Goal: Answer question/provide support: Share knowledge or assist other users

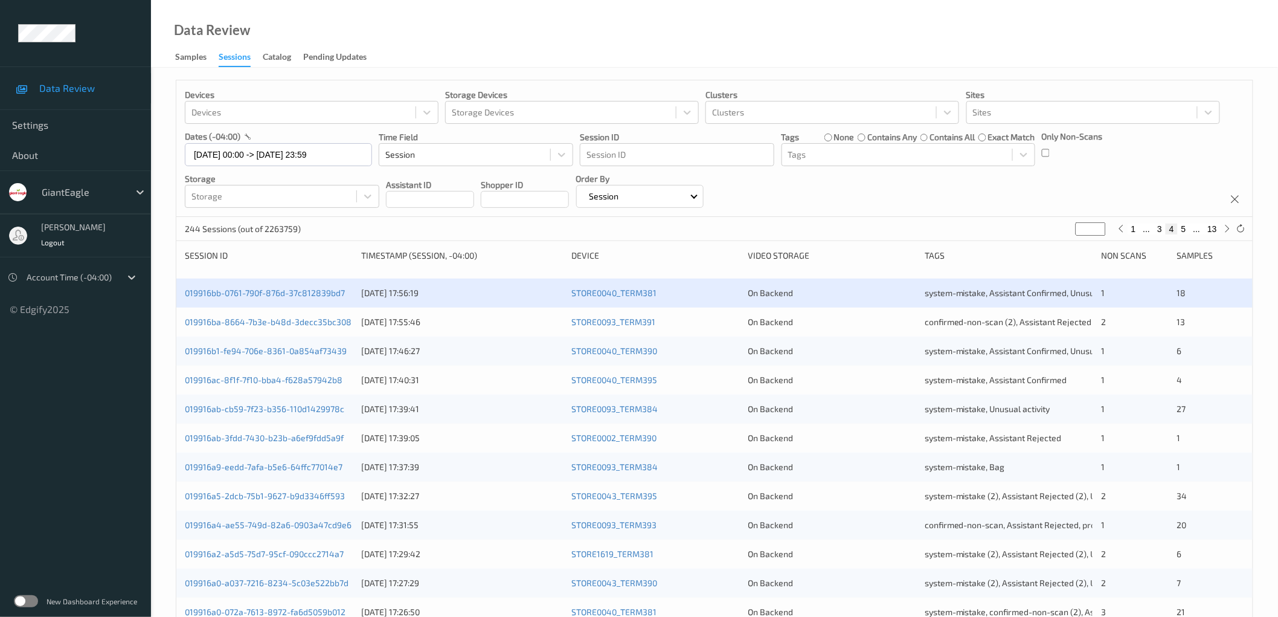
drag, startPoint x: 996, startPoint y: 210, endPoint x: 1005, endPoint y: 210, distance: 9.1
click at [996, 210] on div "Devices Devices Storage Devices Storage Devices Clusters Clusters Sites Sites d…" at bounding box center [714, 148] width 1077 height 137
click at [1245, 228] on icon at bounding box center [1241, 228] width 9 height 9
click at [1135, 227] on button "1" at bounding box center [1134, 229] width 12 height 11
type input "*"
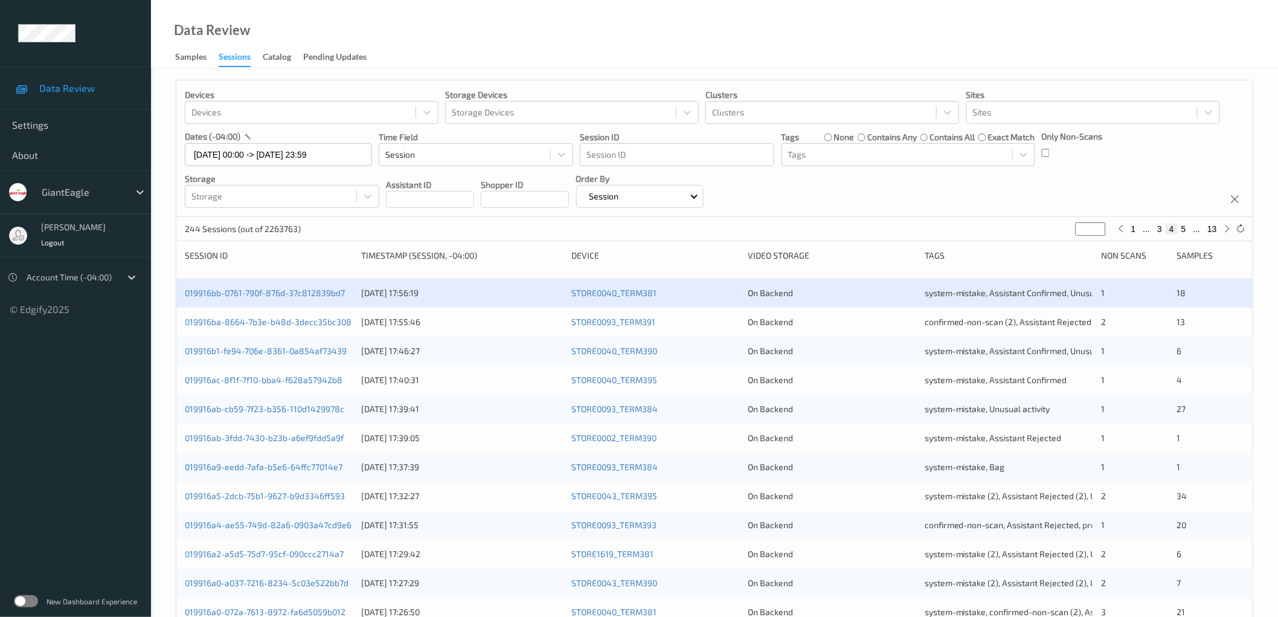
type input "*"
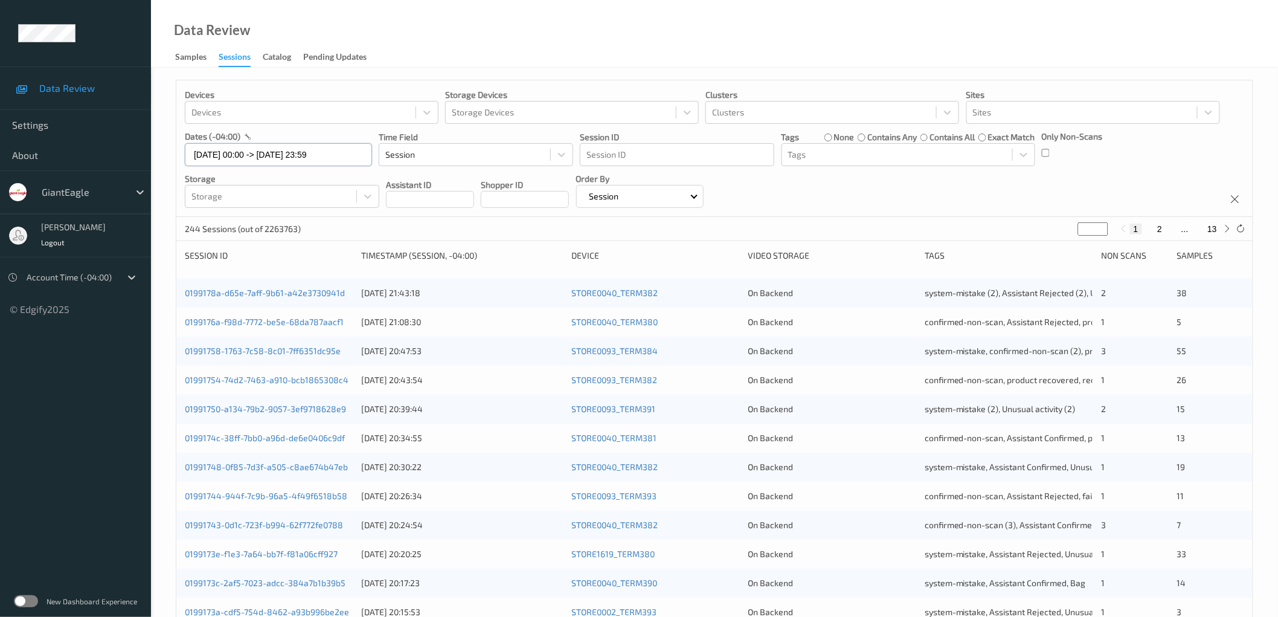
click at [285, 157] on input "04/09/2025 00:00 -> 04/09/2025 23:59" at bounding box center [278, 154] width 187 height 23
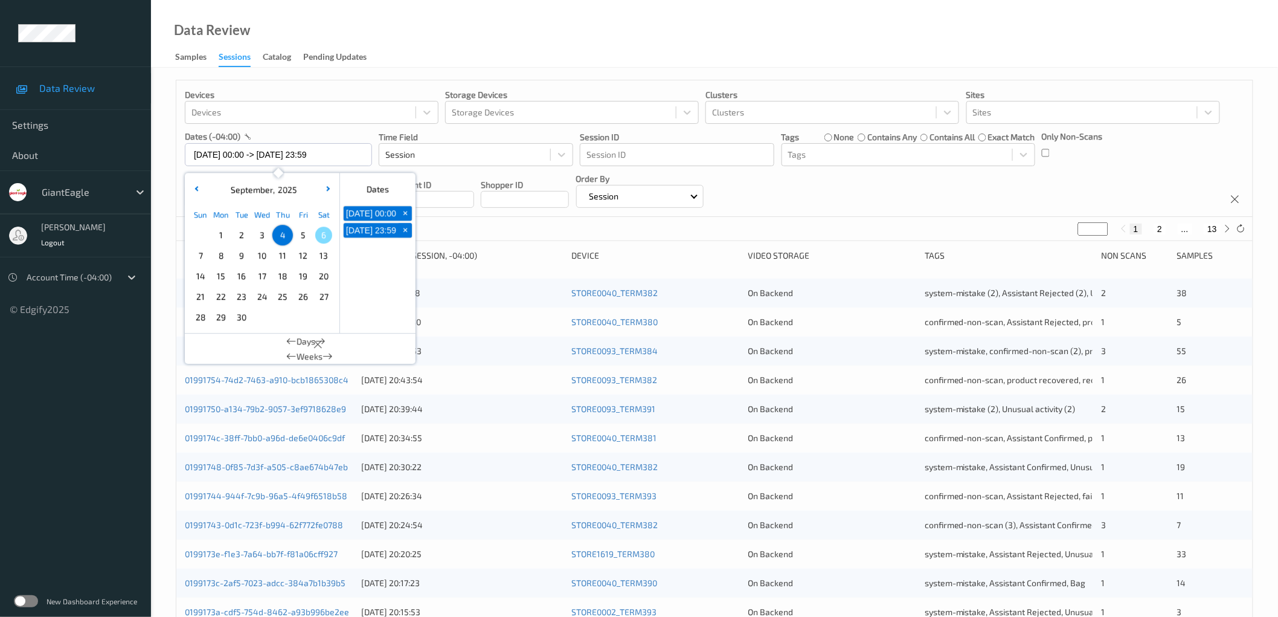
click at [240, 240] on span "2" at bounding box center [241, 235] width 17 height 17
type input "02/09/2025 00:00 -> 02/09/2025 23:59"
click at [904, 202] on div "Devices Devices Storage Devices Storage Devices Clusters Clusters Sites Sites d…" at bounding box center [714, 148] width 1077 height 137
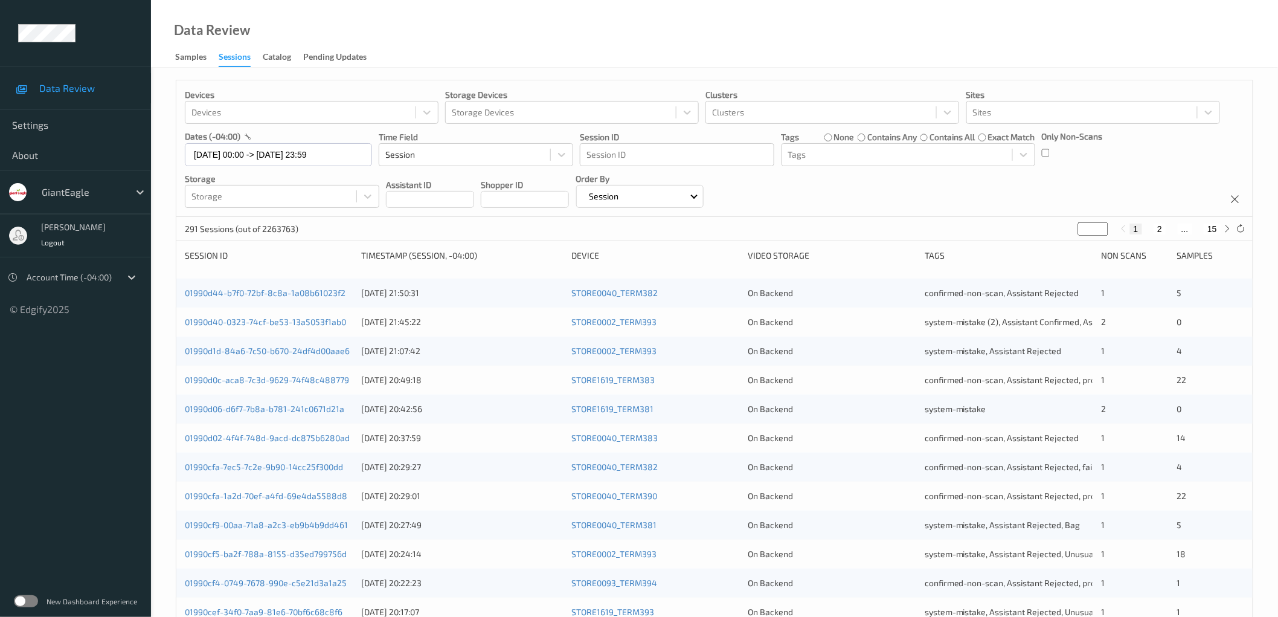
click at [1213, 230] on button "15" at bounding box center [1212, 229] width 17 height 11
type input "**"
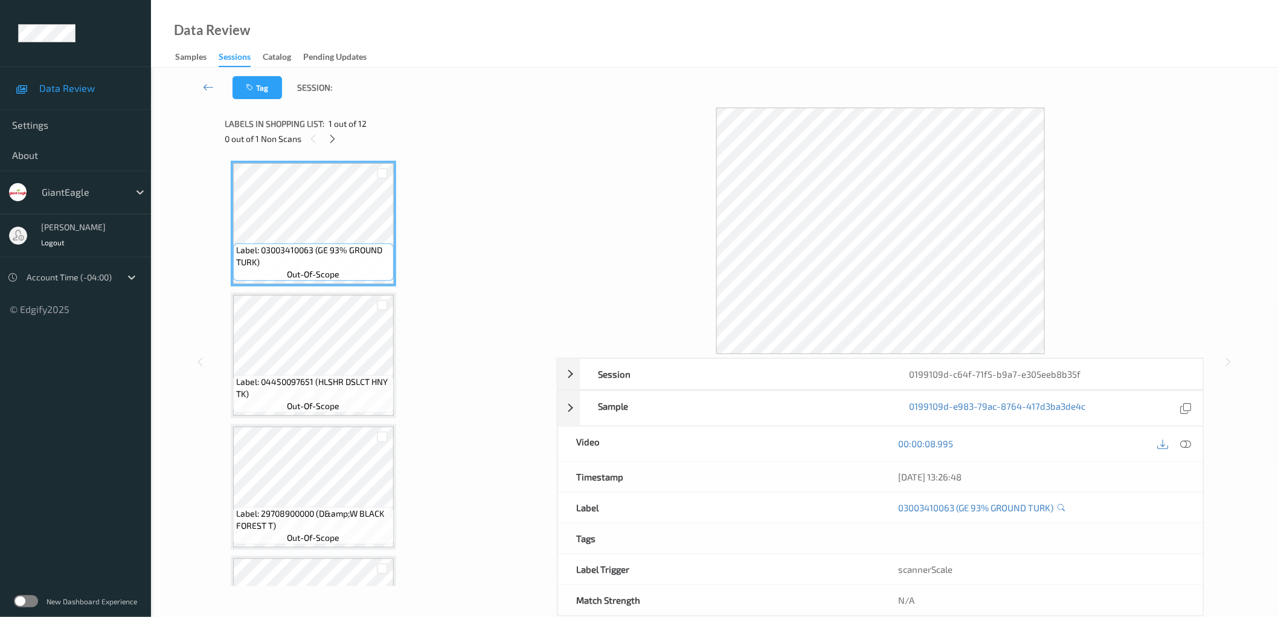
click at [333, 137] on icon at bounding box center [332, 139] width 10 height 11
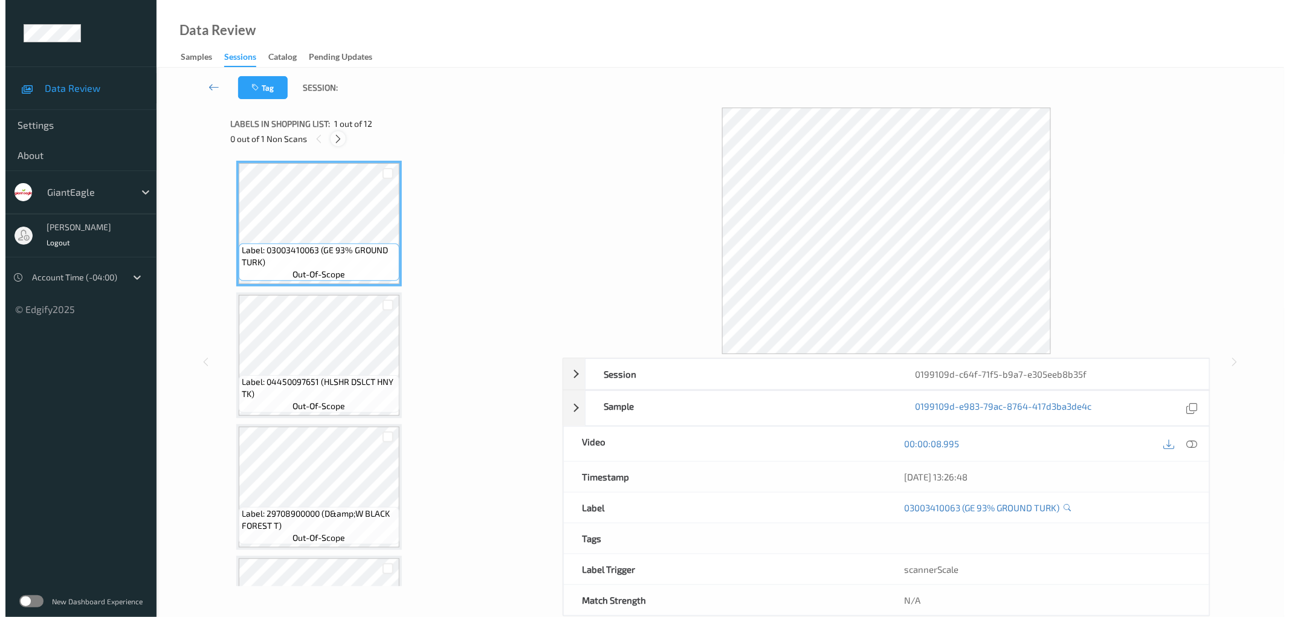
scroll to position [1145, 0]
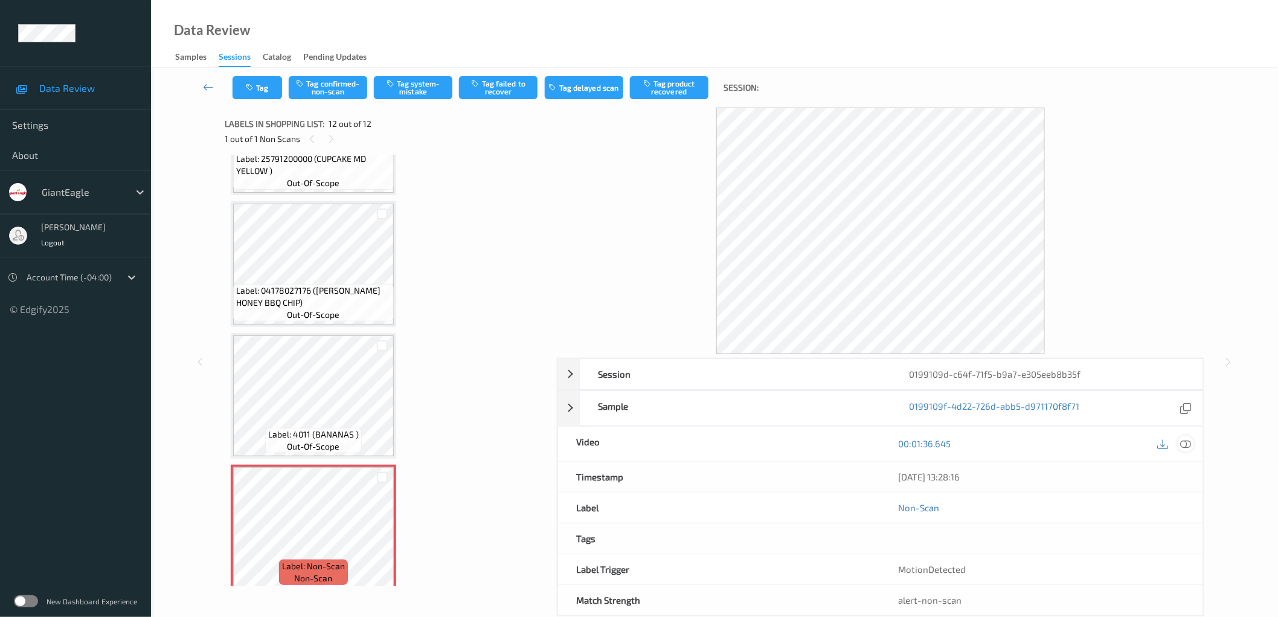
click at [1191, 448] on icon at bounding box center [1186, 443] width 11 height 11
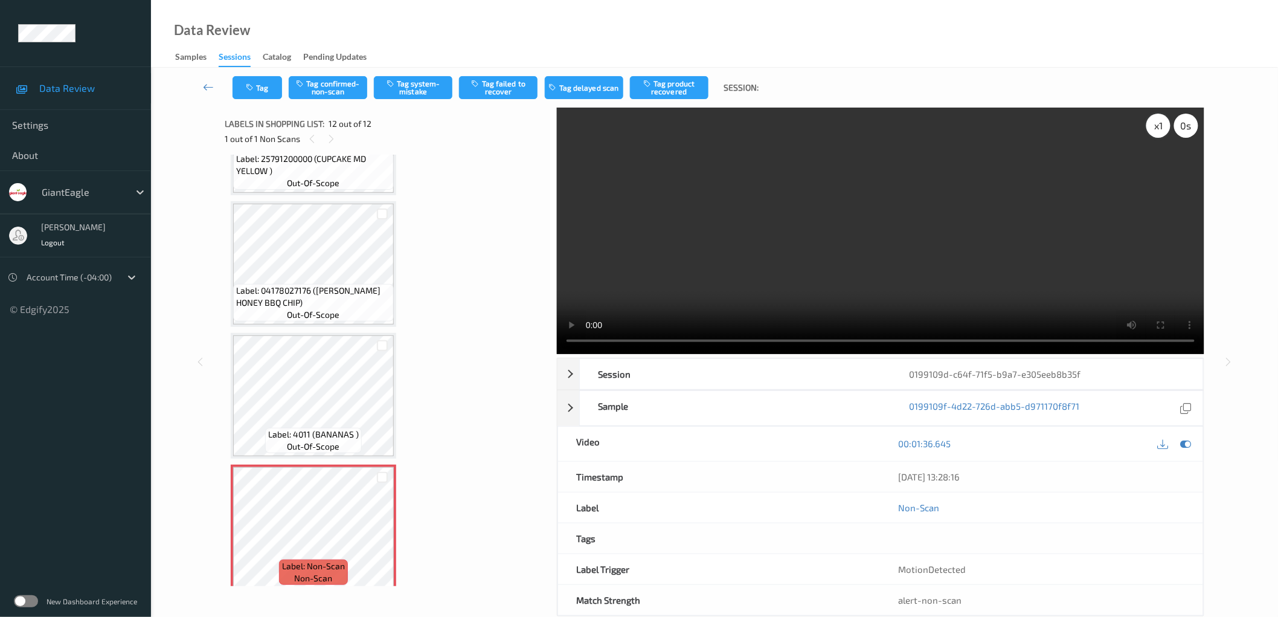
click at [1158, 129] on div "x 1" at bounding box center [1159, 126] width 24 height 24
click at [421, 88] on button "Tag system-mistake" at bounding box center [413, 87] width 79 height 23
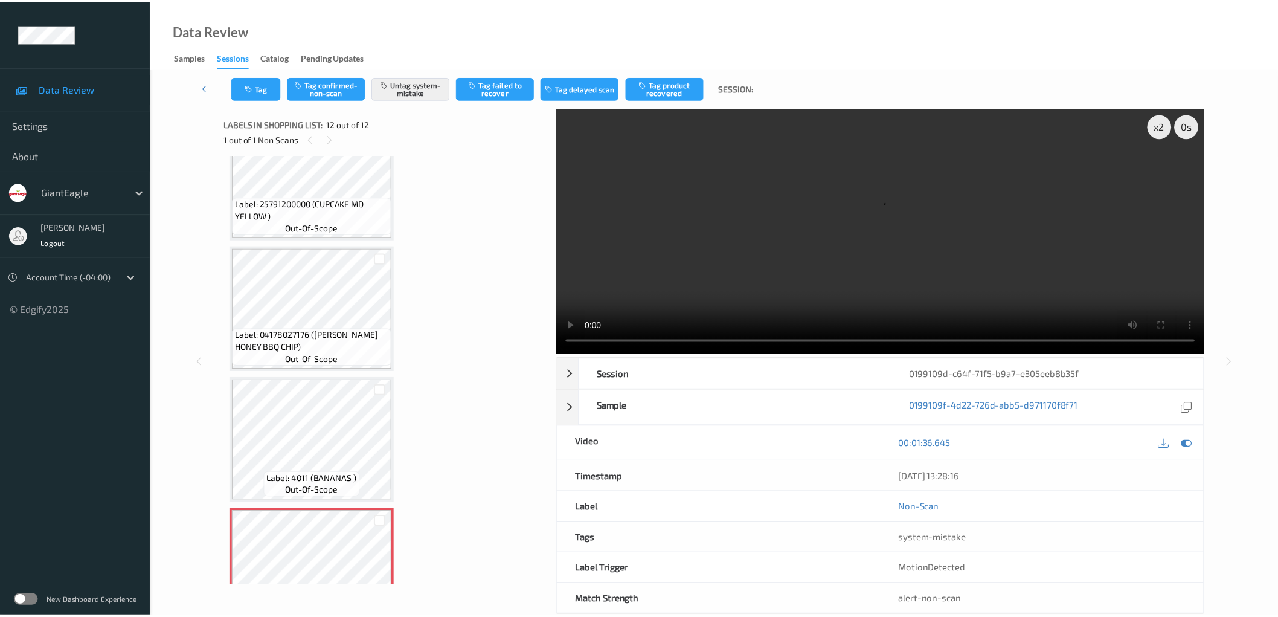
scroll to position [1056, 0]
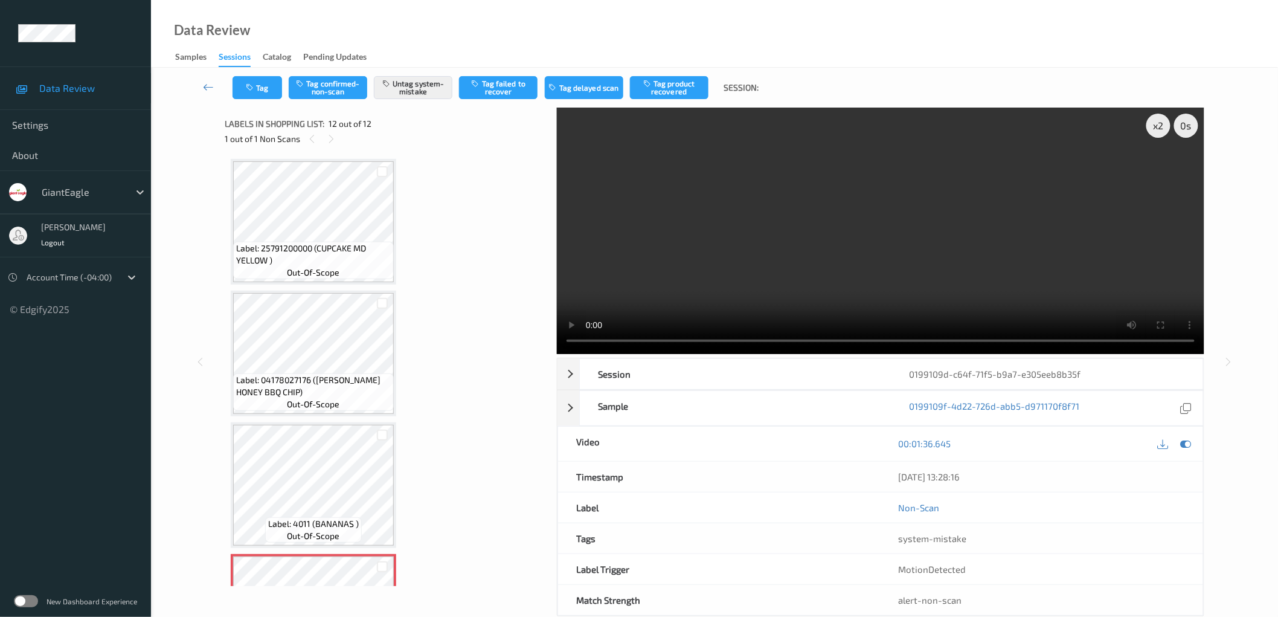
drag, startPoint x: 1204, startPoint y: 1, endPoint x: 871, endPoint y: 49, distance: 337.0
click at [876, 47] on div "Data Review Samples Sessions Catalog Pending Updates" at bounding box center [714, 34] width 1127 height 68
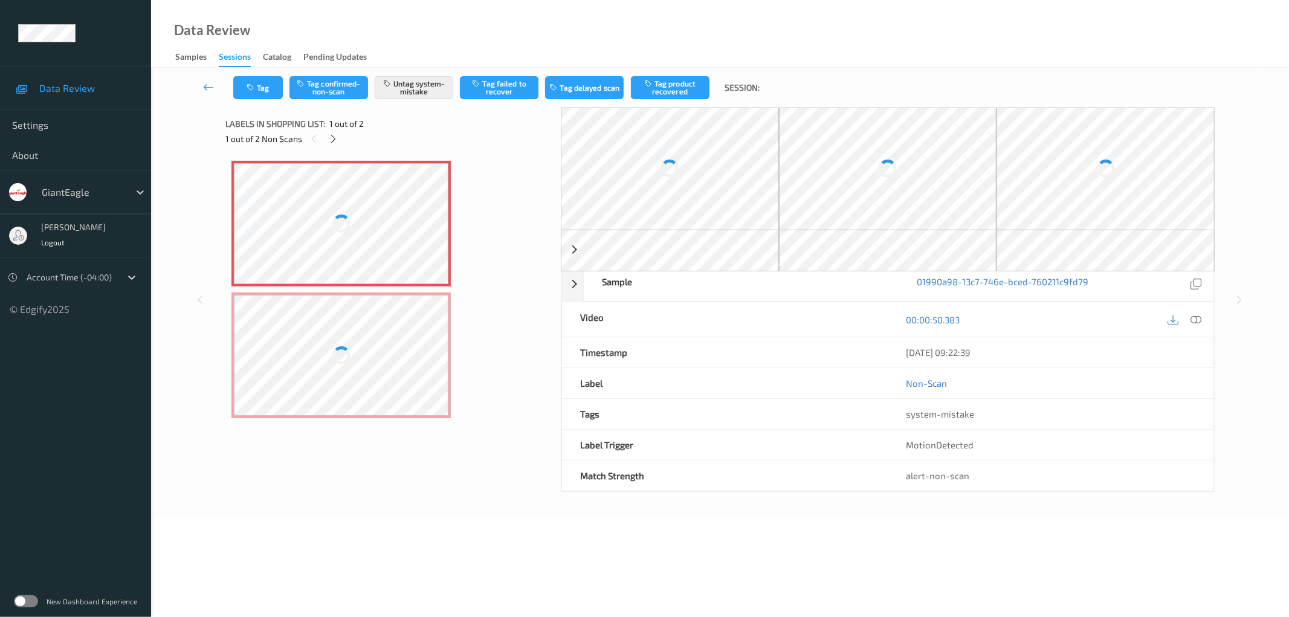
click at [388, 212] on div at bounding box center [341, 223] width 215 height 121
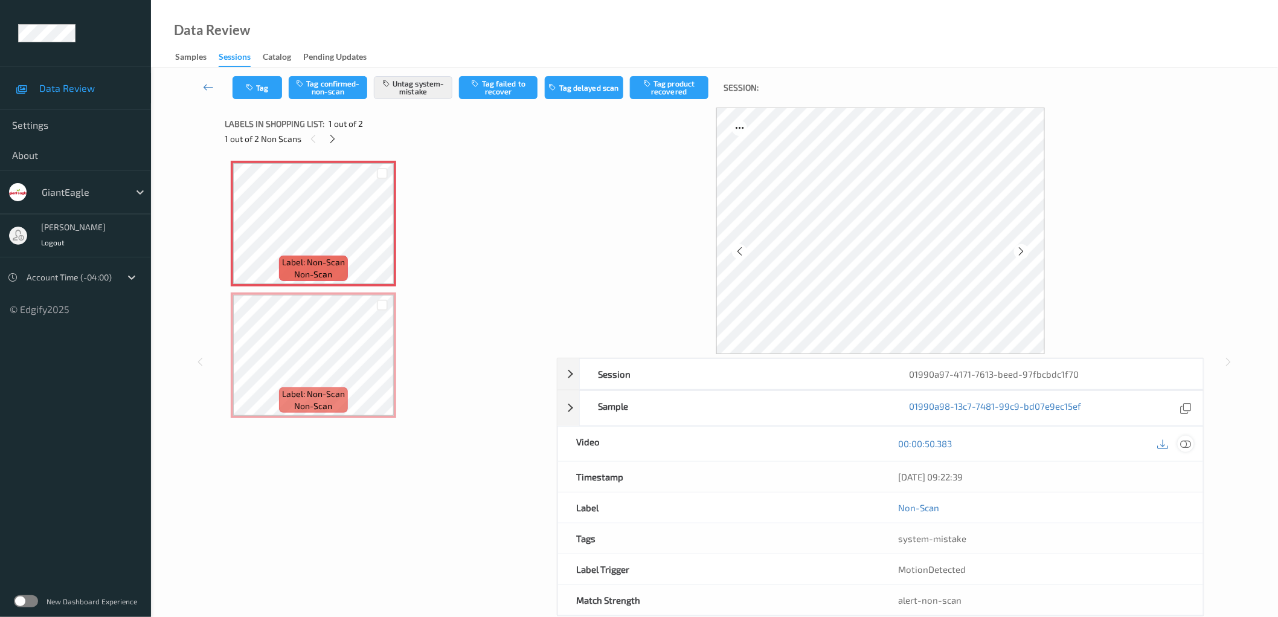
click at [1182, 437] on div at bounding box center [1186, 444] width 16 height 16
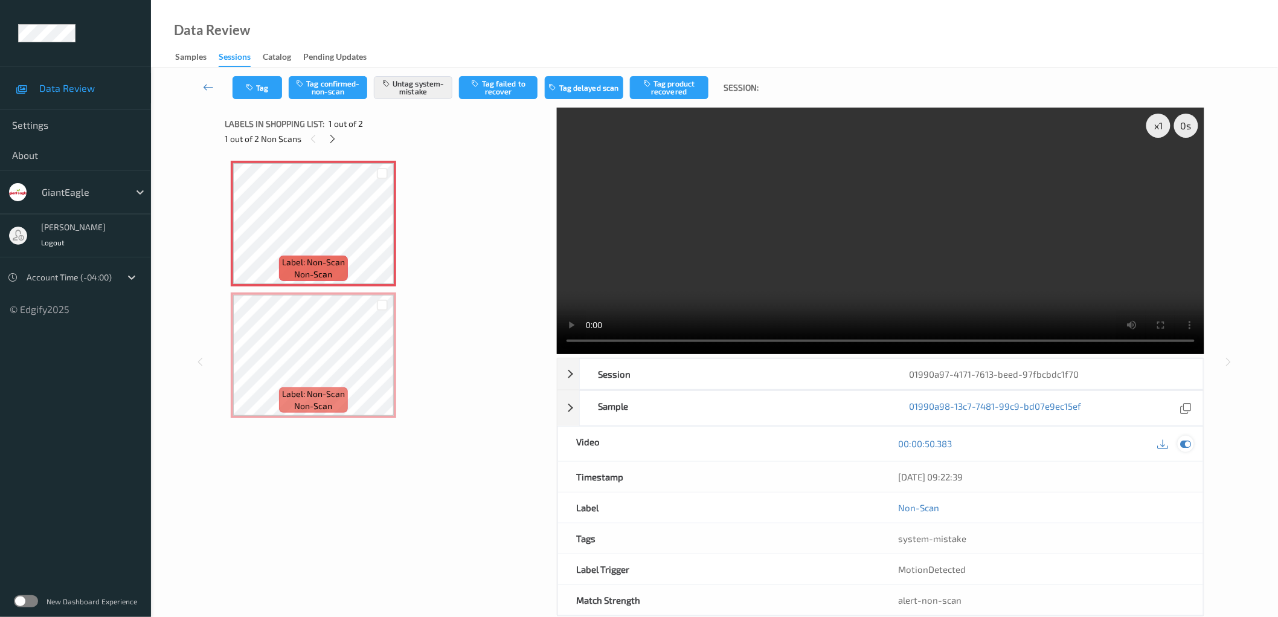
click at [1185, 443] on icon at bounding box center [1186, 443] width 11 height 11
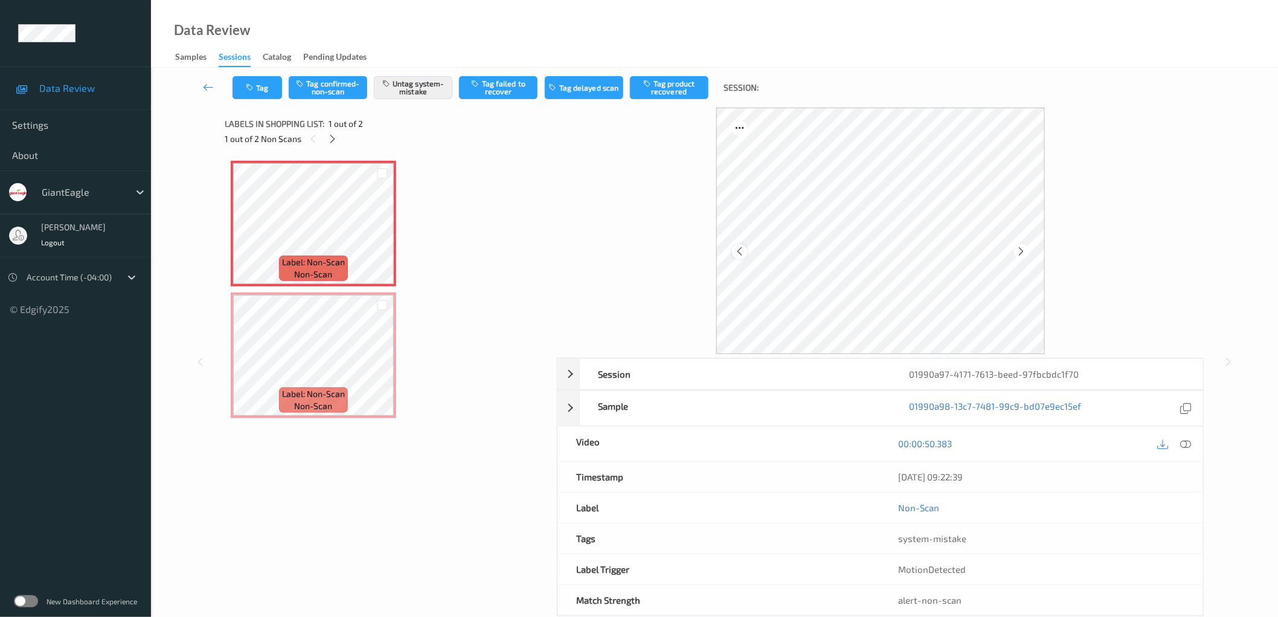
click at [738, 251] on icon at bounding box center [740, 251] width 10 height 11
click at [468, 280] on div "Label: Non-Scan non-scan Label: Non-Scan non-scan Label: Non-Scan non-scan Labe…" at bounding box center [387, 289] width 312 height 257
click at [490, 304] on div "Label: Non-Scan non-scan Label: Non-Scan non-scan Label: Non-Scan non-scan Labe…" at bounding box center [387, 289] width 312 height 257
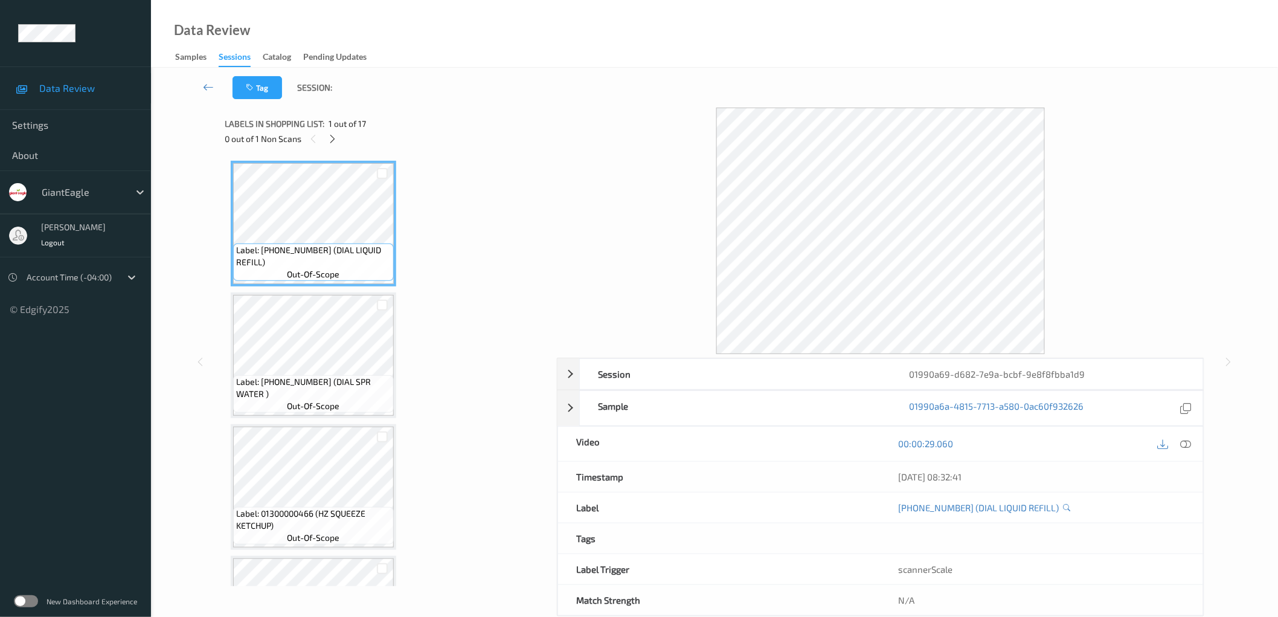
click at [337, 137] on icon at bounding box center [332, 139] width 10 height 11
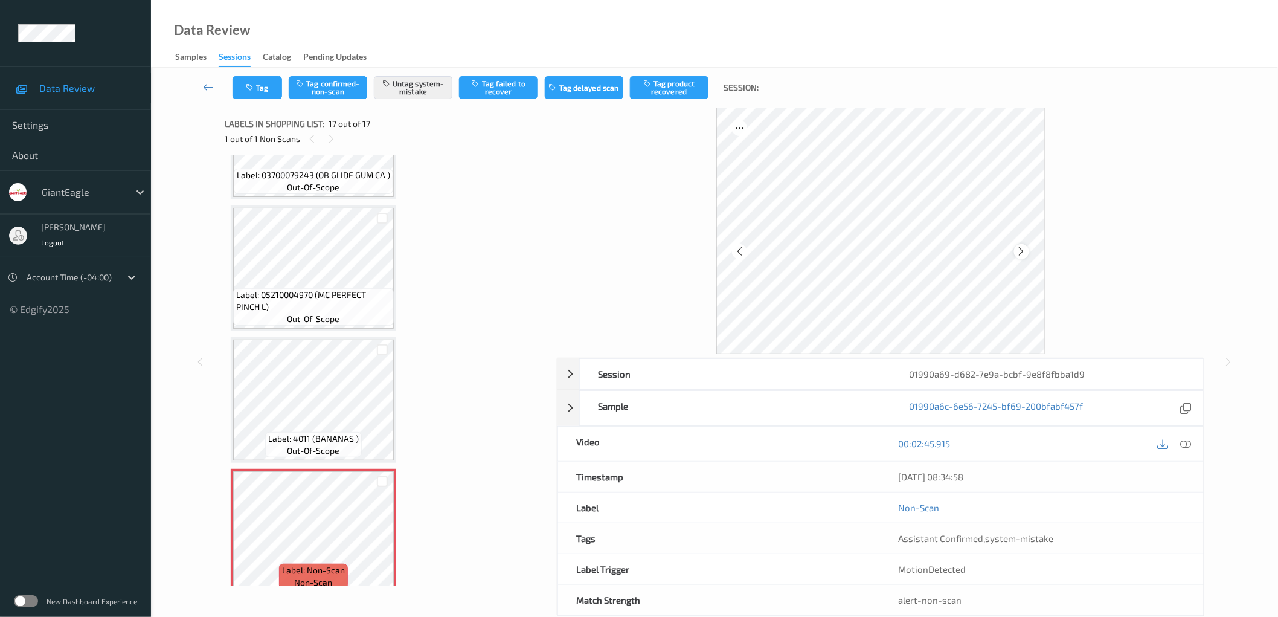
click at [1021, 250] on icon at bounding box center [1022, 251] width 10 height 11
click at [1187, 445] on icon at bounding box center [1186, 443] width 11 height 11
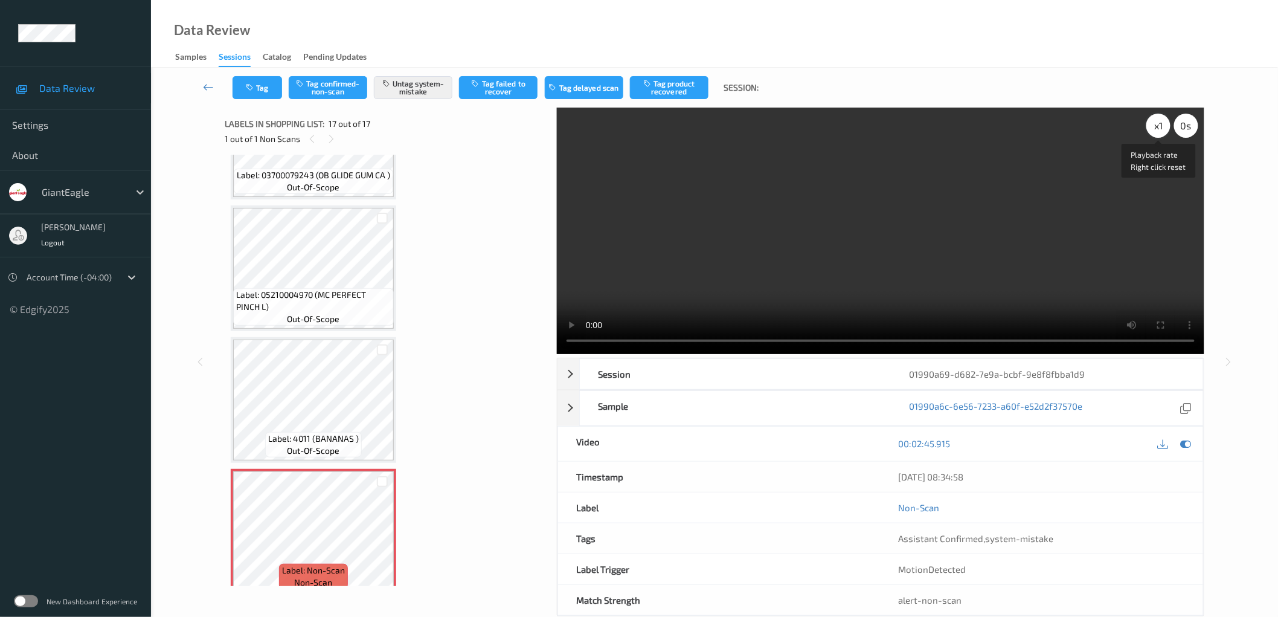
click at [1158, 127] on div "x 1" at bounding box center [1159, 126] width 24 height 24
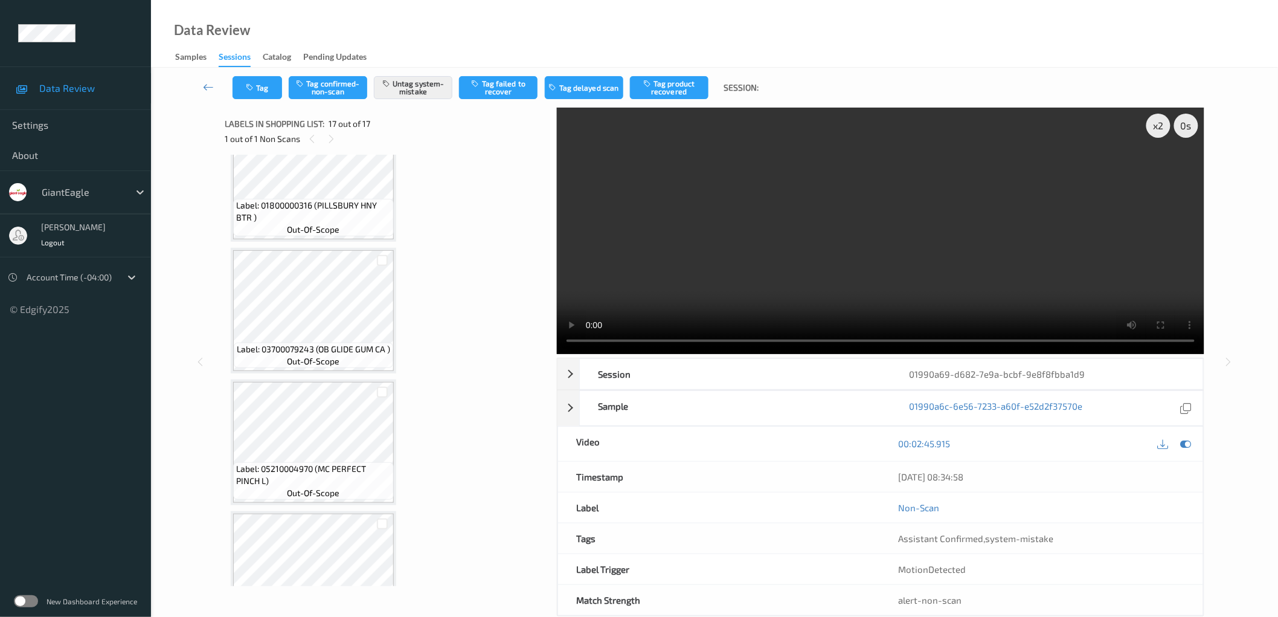
scroll to position [1620, 0]
click at [1164, 126] on div "x 2" at bounding box center [1159, 126] width 24 height 24
click at [1164, 130] on div "x 4" at bounding box center [1159, 126] width 24 height 24
click at [1164, 130] on div "x 8" at bounding box center [1159, 126] width 24 height 24
click at [1158, 125] on div "x 1" at bounding box center [1159, 126] width 24 height 24
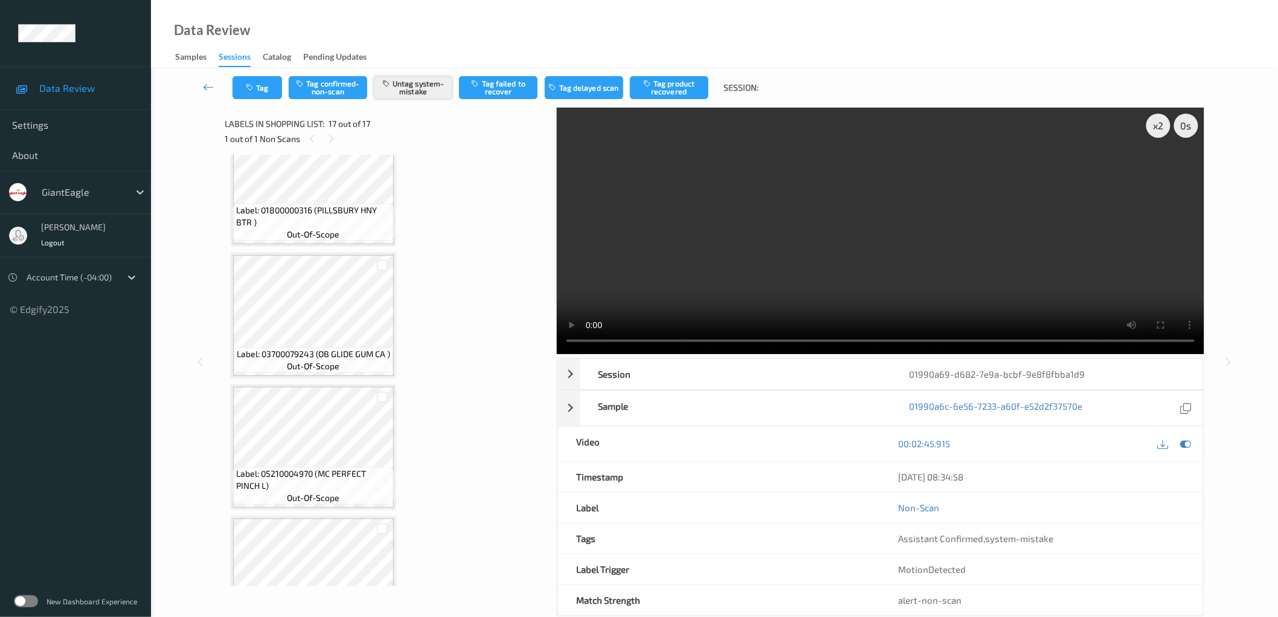
click at [430, 94] on button "Untag system-mistake" at bounding box center [413, 87] width 79 height 23
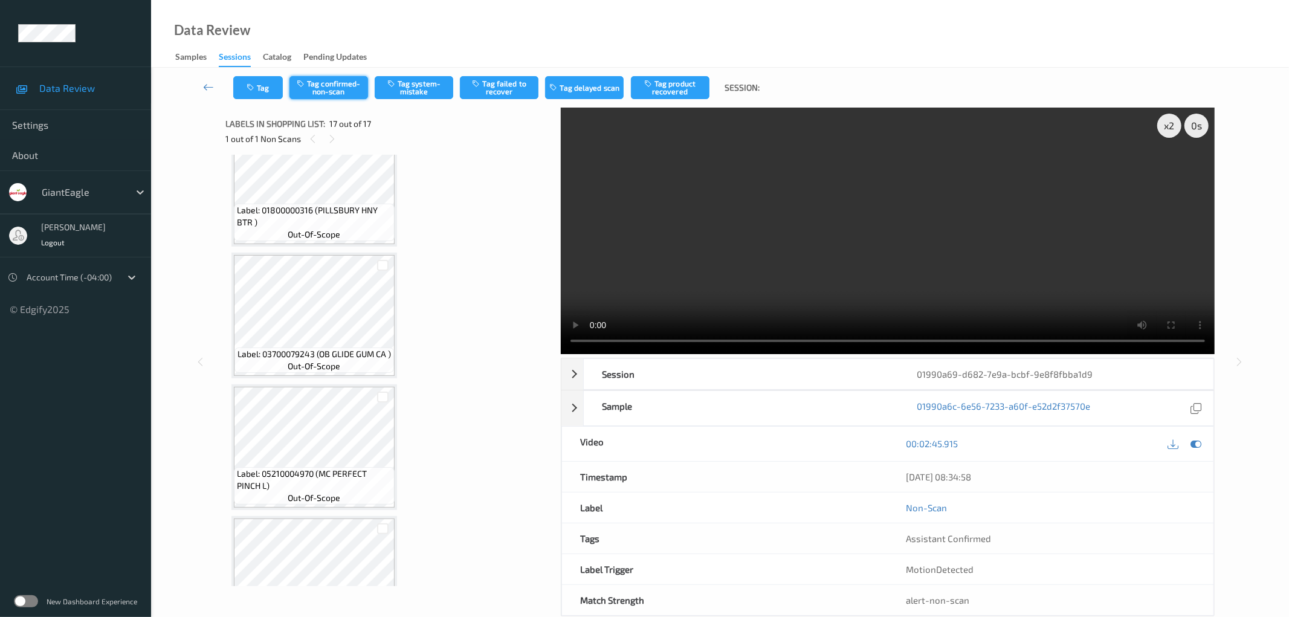
click at [340, 82] on button "Tag confirmed-non-scan" at bounding box center [328, 87] width 79 height 23
click at [1191, 438] on icon at bounding box center [1196, 443] width 11 height 11
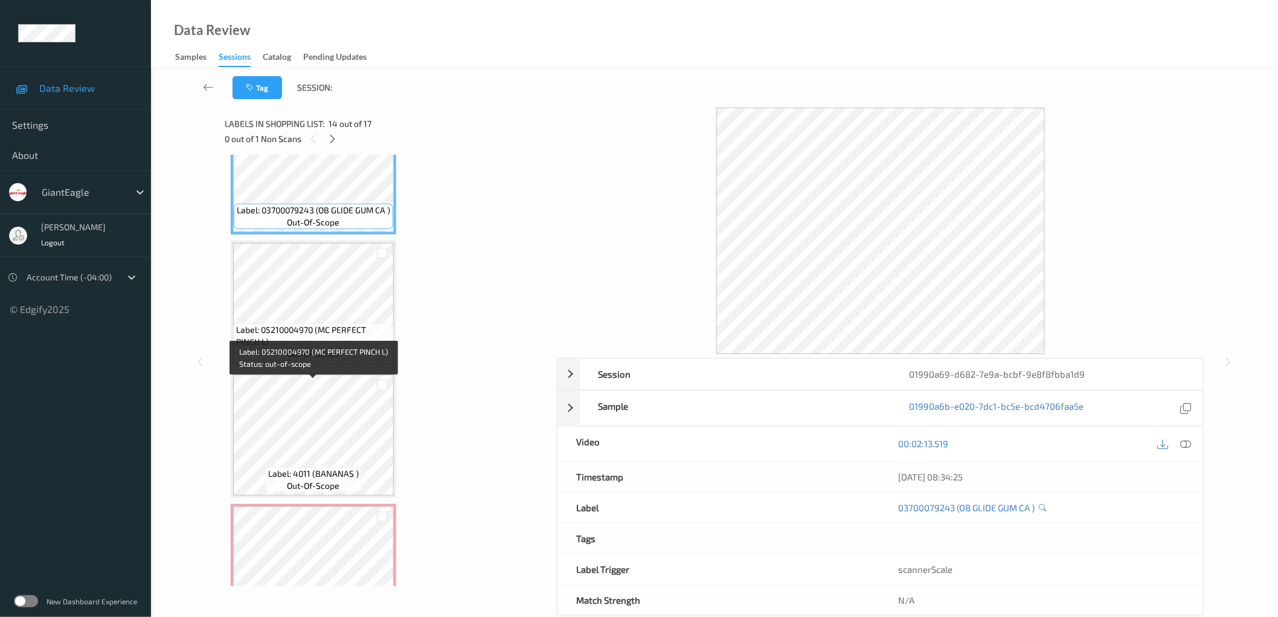
scroll to position [1799, 0]
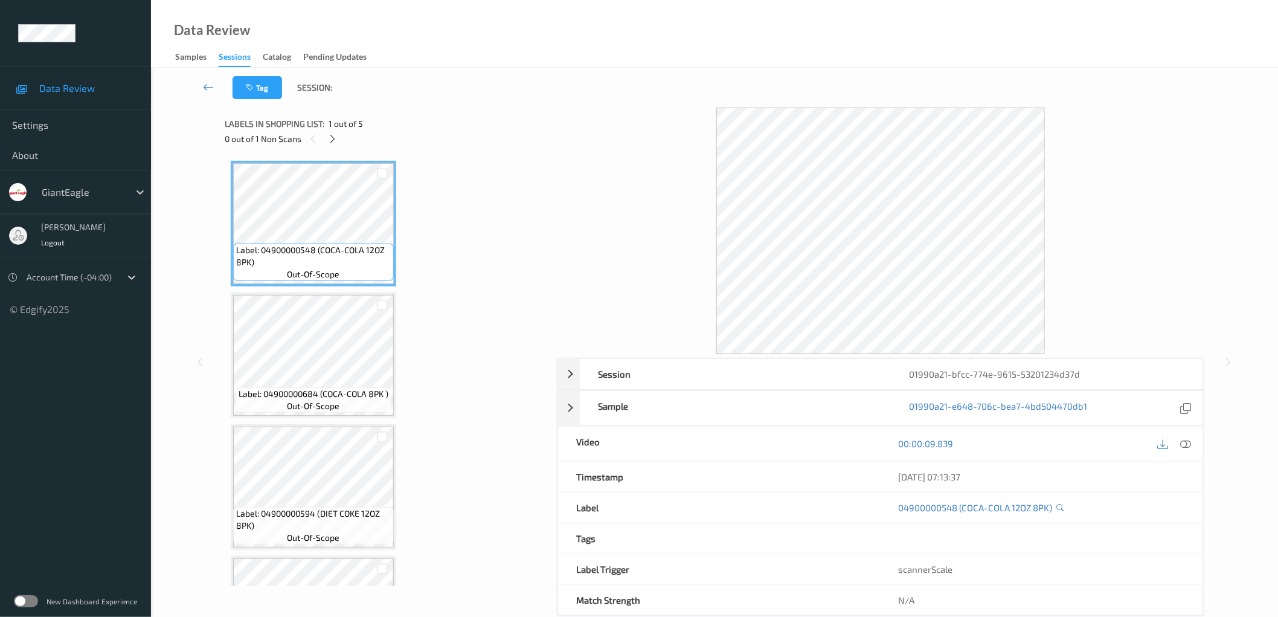
click at [438, 276] on div "Label: 04900000548 (COCA-COLA 12OZ 8PK) out-of-scope Label: 04900000684 (COCA-C…" at bounding box center [387, 487] width 312 height 653
click at [338, 137] on div at bounding box center [332, 138] width 15 height 15
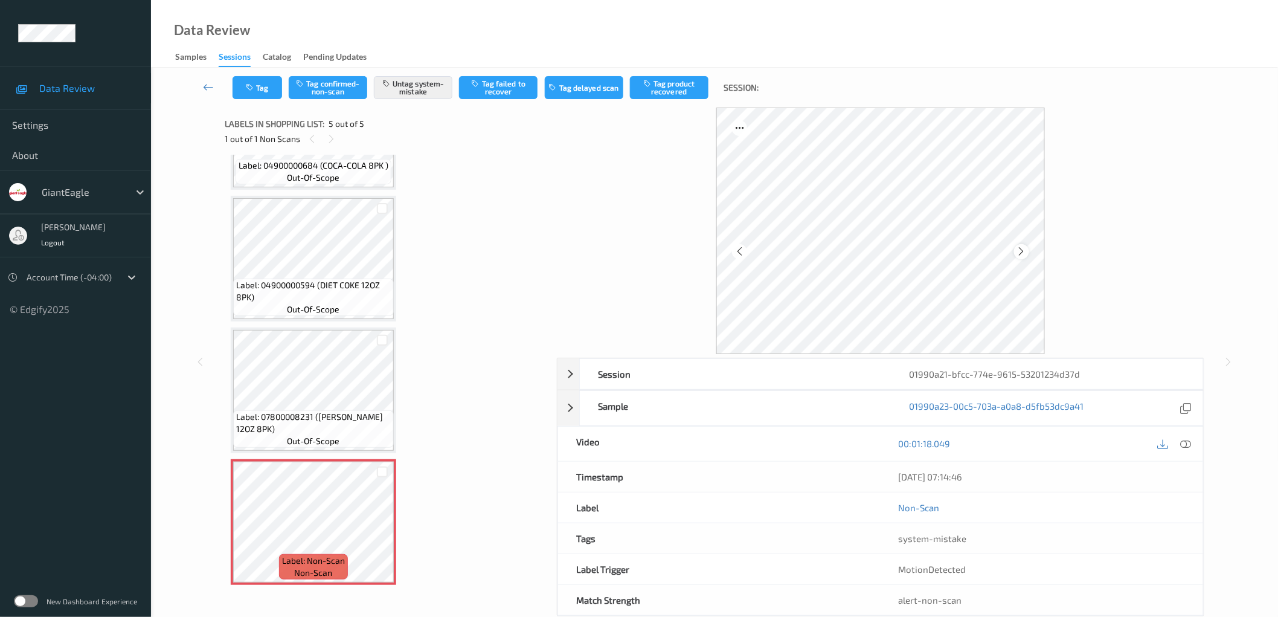
click at [1019, 249] on icon at bounding box center [1022, 251] width 10 height 11
click at [1187, 443] on icon at bounding box center [1186, 443] width 11 height 11
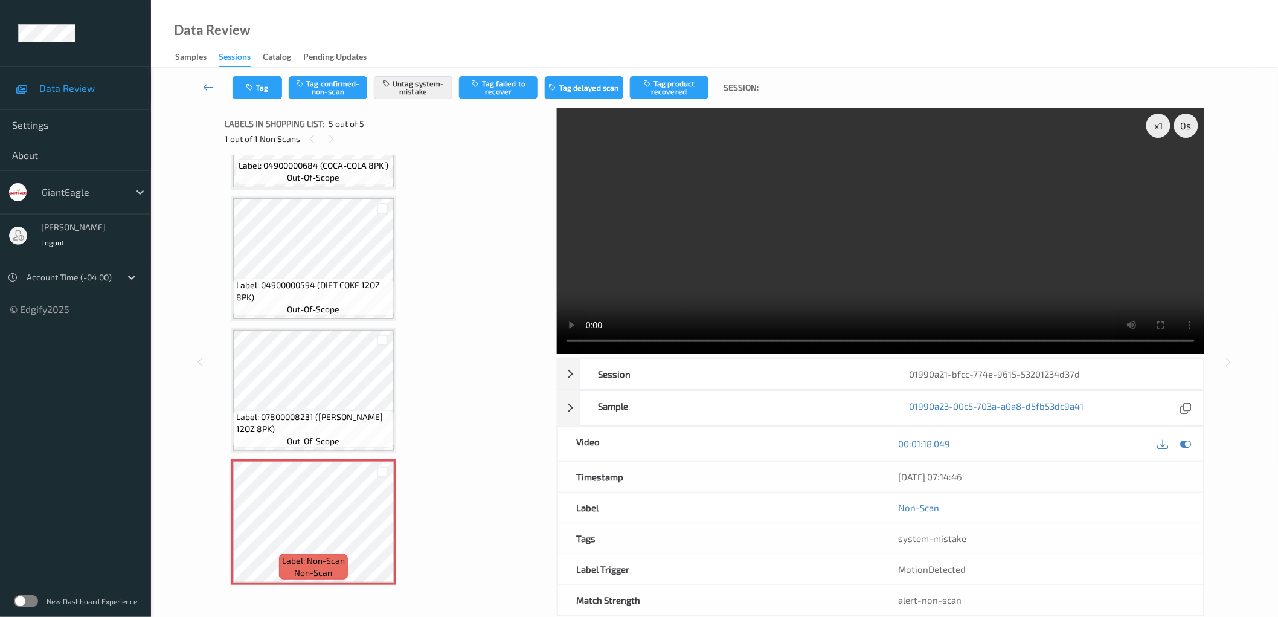
click at [504, 300] on div "Label: 04900000548 (COCA-COLA 12OZ 8PK) out-of-scope Label: 04900000684 (COCA-C…" at bounding box center [387, 258] width 312 height 653
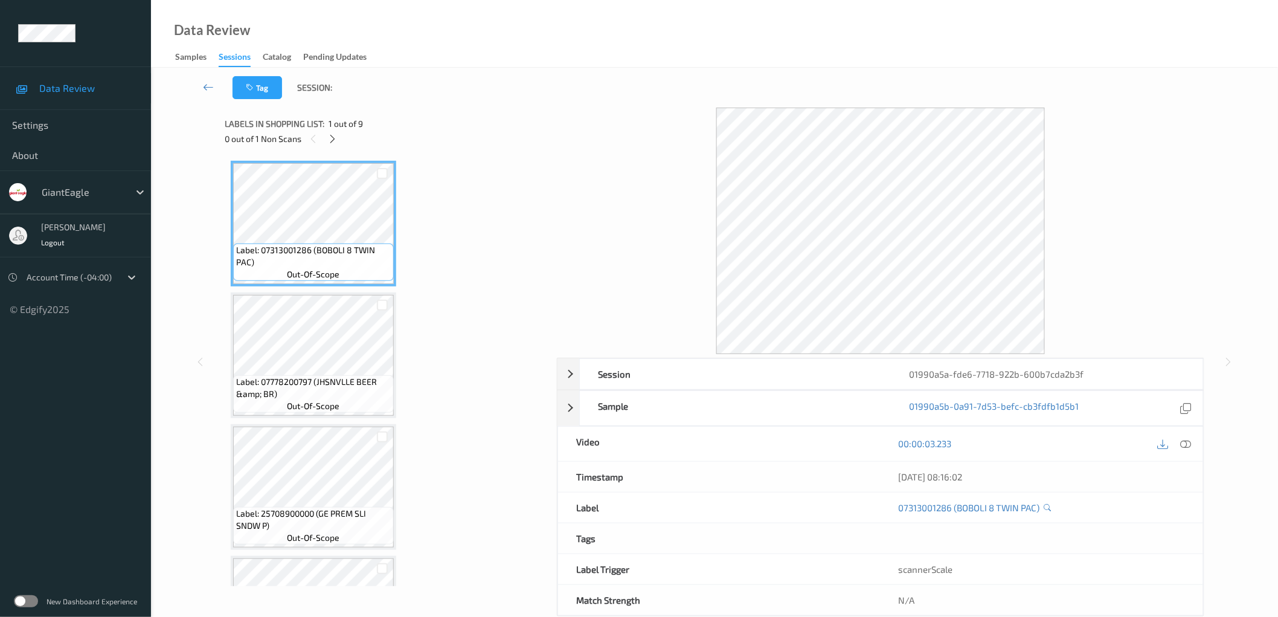
click at [328, 135] on icon at bounding box center [332, 139] width 10 height 11
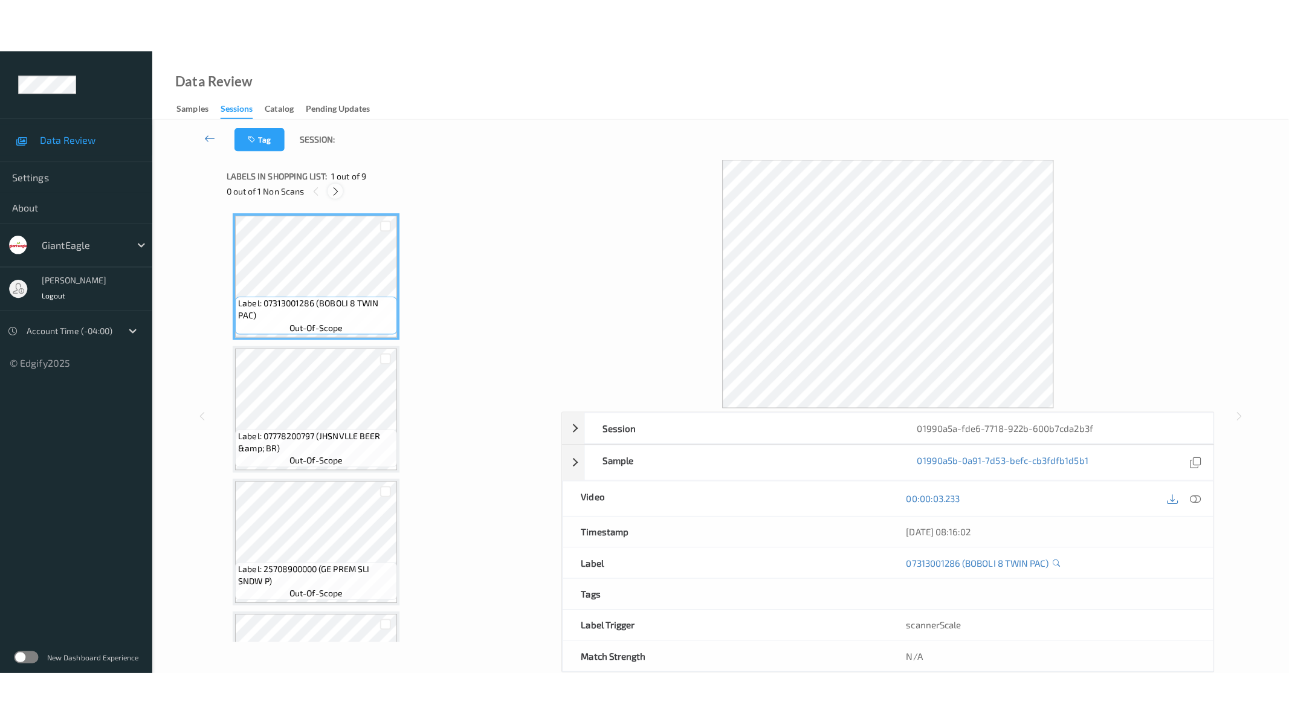
scroll to position [752, 0]
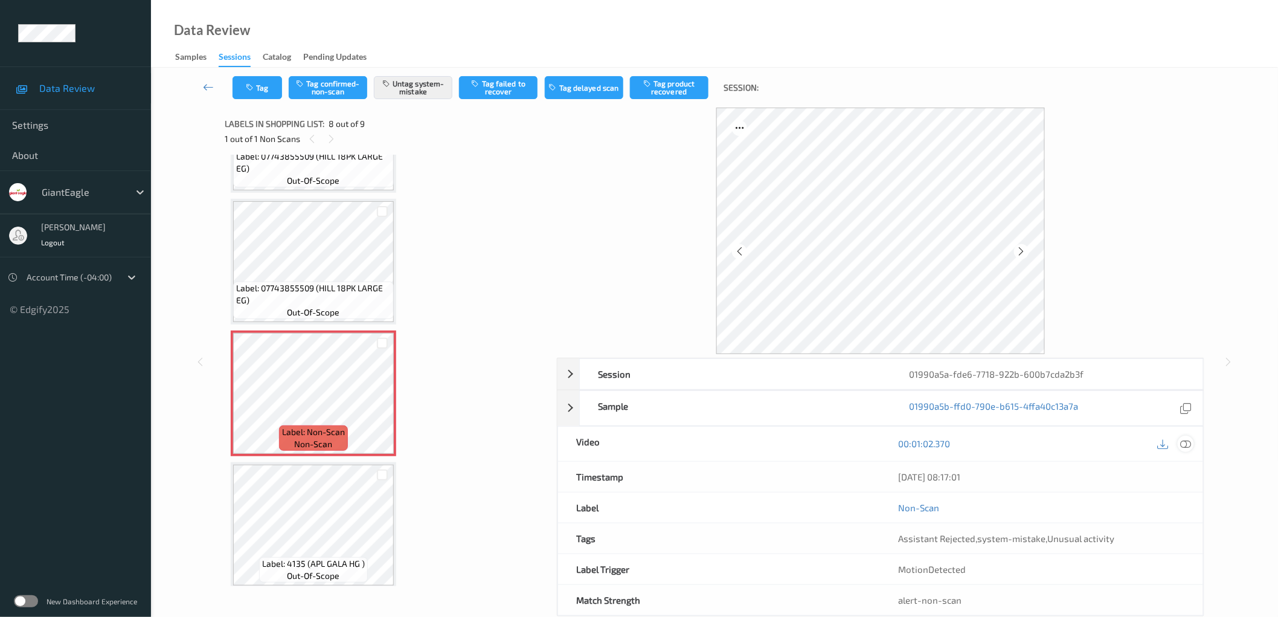
click at [1181, 443] on icon at bounding box center [1186, 443] width 11 height 11
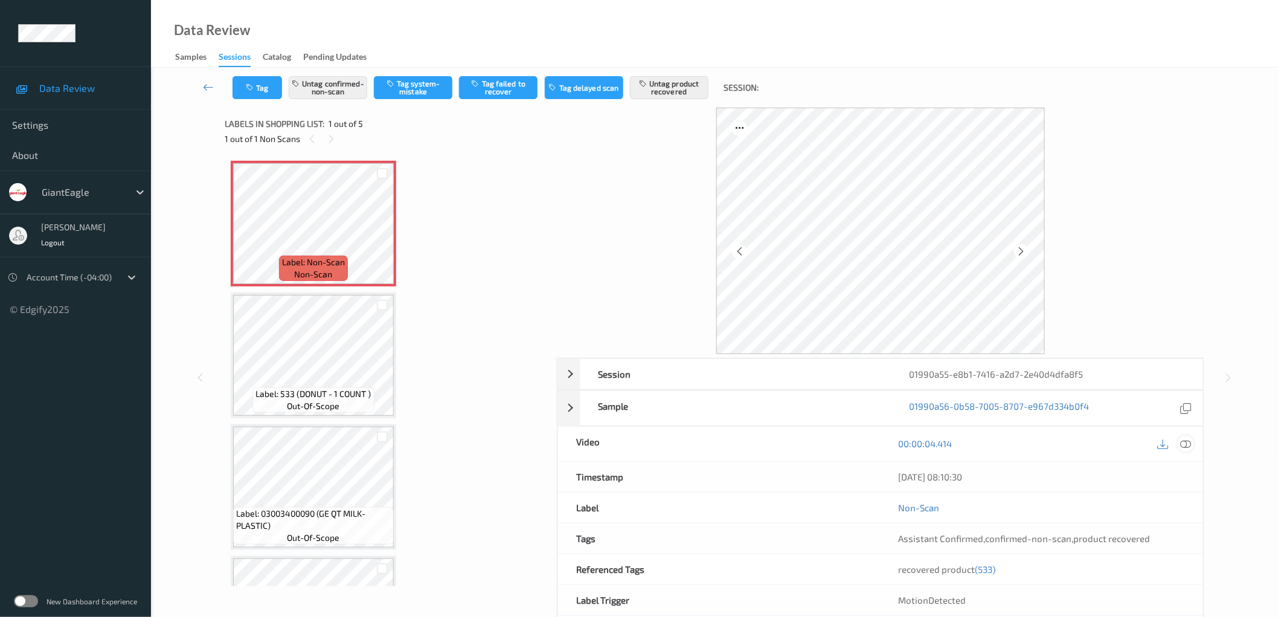
click at [1189, 447] on icon at bounding box center [1186, 443] width 11 height 11
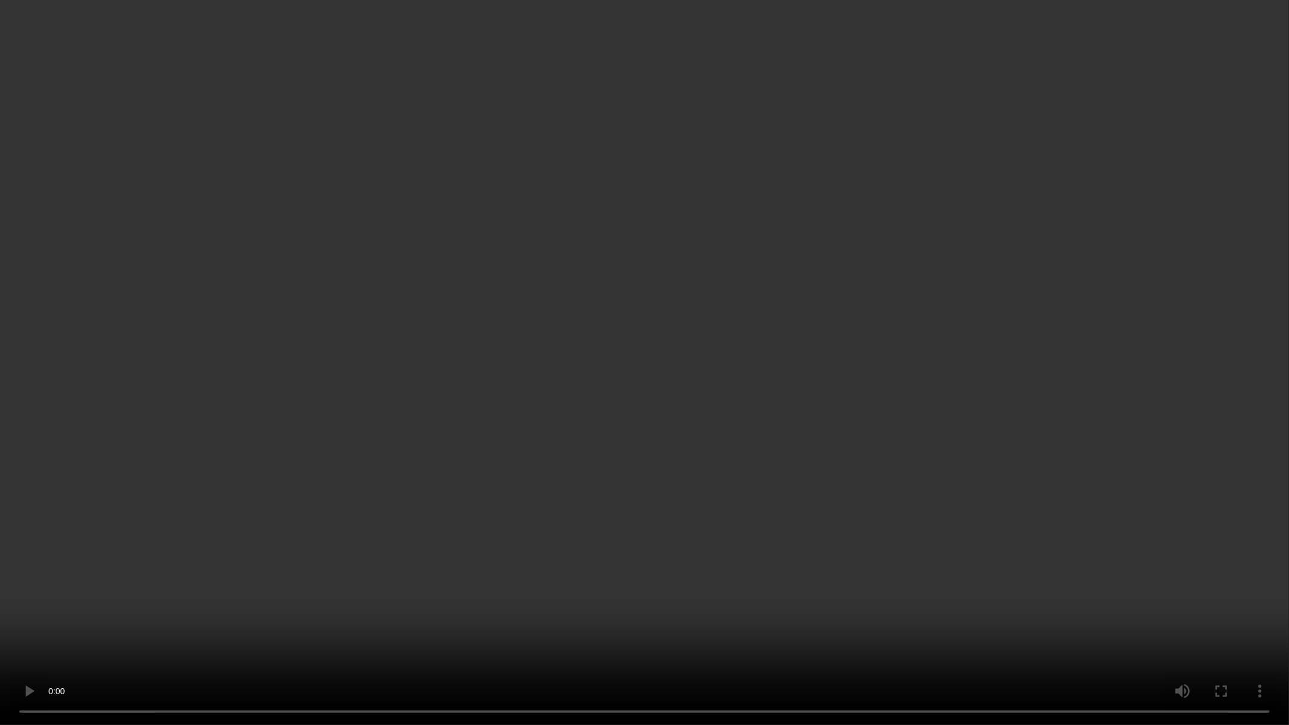
click at [834, 466] on video at bounding box center [644, 362] width 1289 height 725
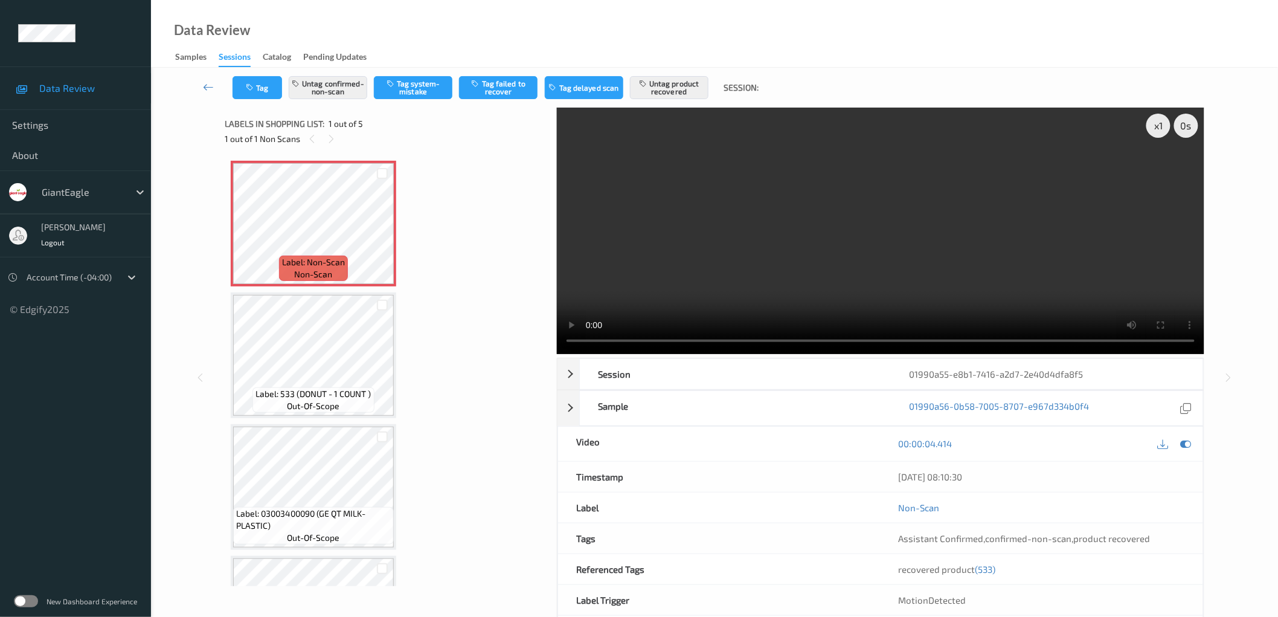
click at [470, 322] on div "Label: Non-Scan non-scan Label: Non-Scan non-scan Label: Non-Scan non-scan Labe…" at bounding box center [387, 487] width 312 height 653
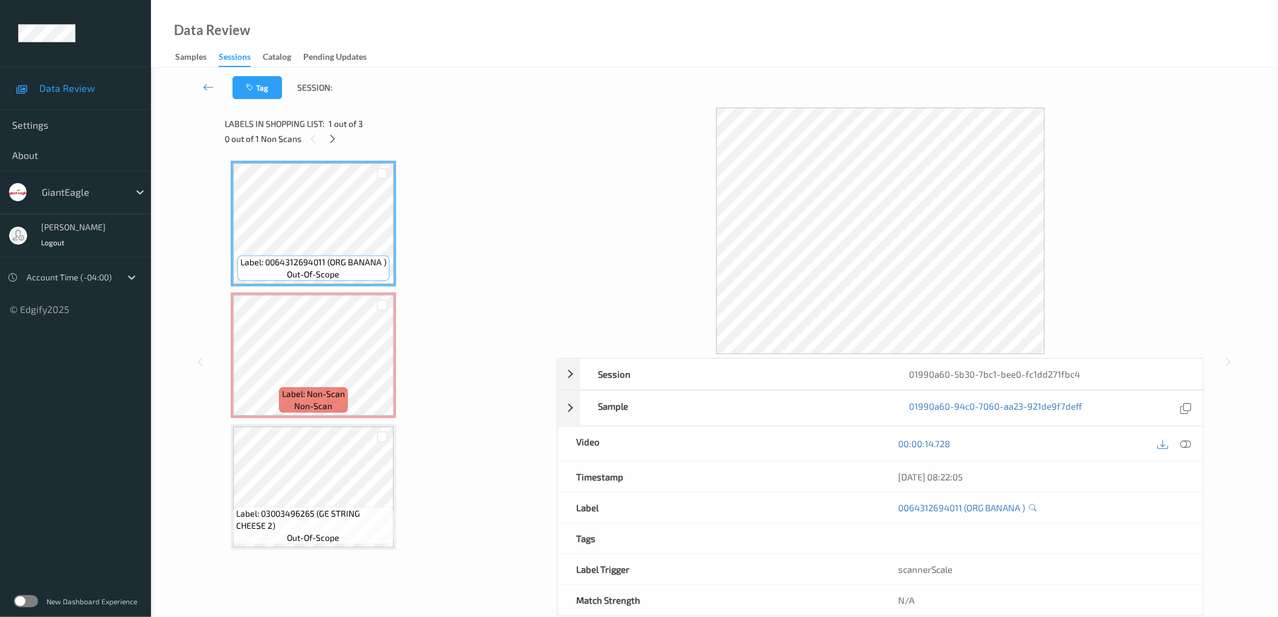
click at [470, 194] on div "Label: 0064312694011 (ORG BANANA ) out-of-scope Label: Non-Scan non-scan Label:…" at bounding box center [387, 355] width 312 height 389
click at [335, 137] on icon at bounding box center [332, 139] width 10 height 11
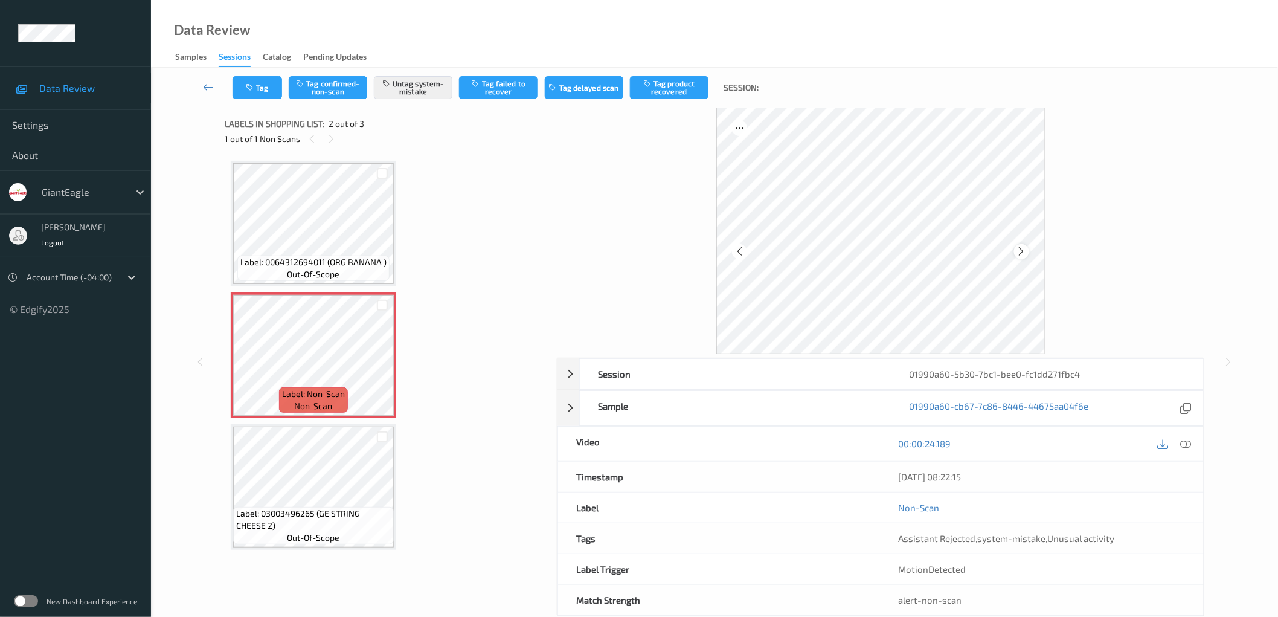
click at [1024, 251] on icon at bounding box center [1022, 251] width 10 height 11
click at [1177, 442] on div at bounding box center [1174, 444] width 39 height 16
click at [1185, 445] on icon at bounding box center [1186, 443] width 11 height 11
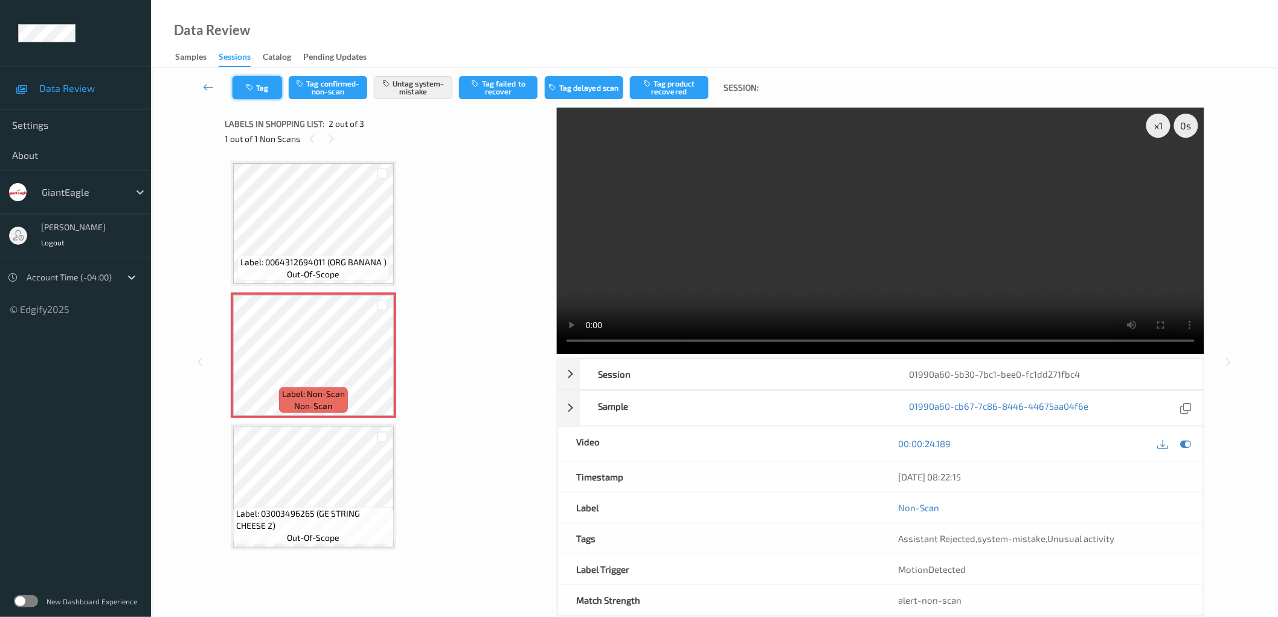
click at [270, 89] on button "Tag" at bounding box center [258, 87] width 50 height 23
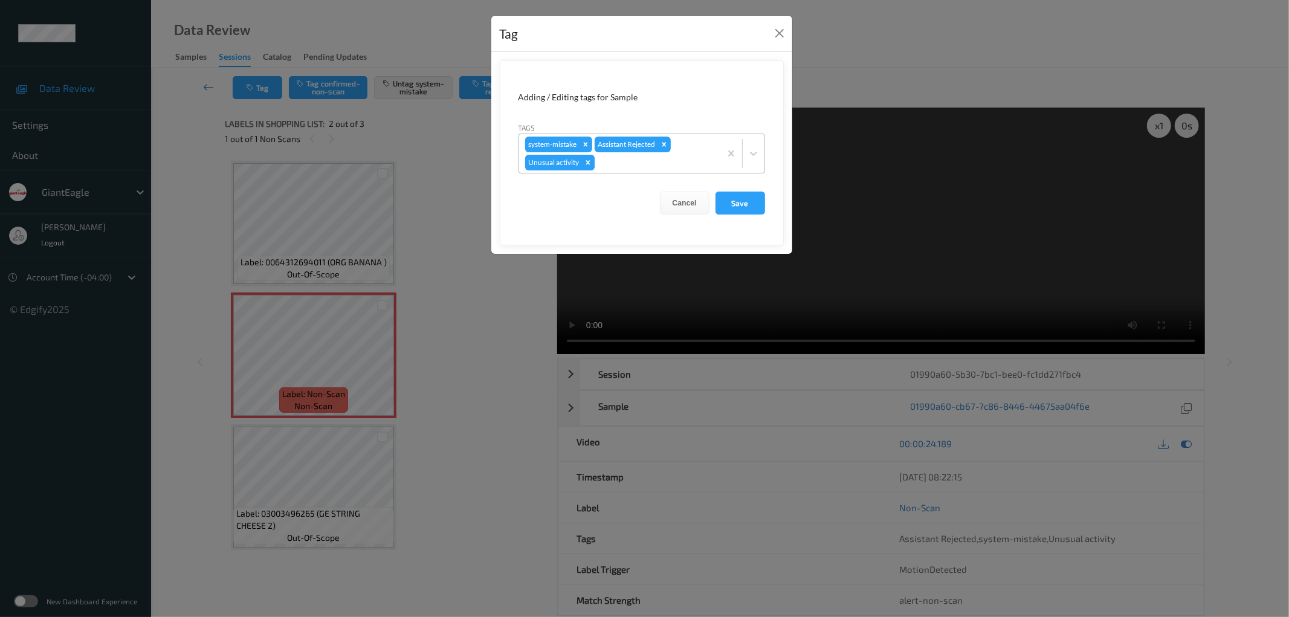
click at [585, 164] on icon "Remove Unusual activity" at bounding box center [588, 162] width 8 height 8
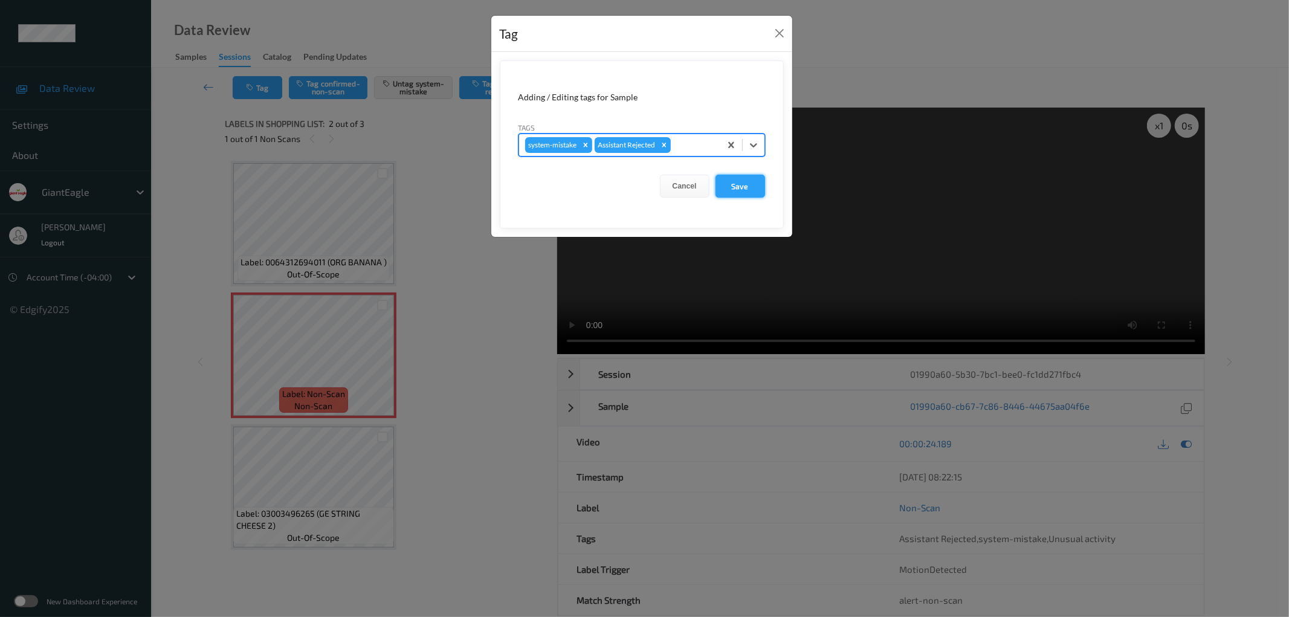
click at [743, 184] on button "Save" at bounding box center [740, 186] width 50 height 23
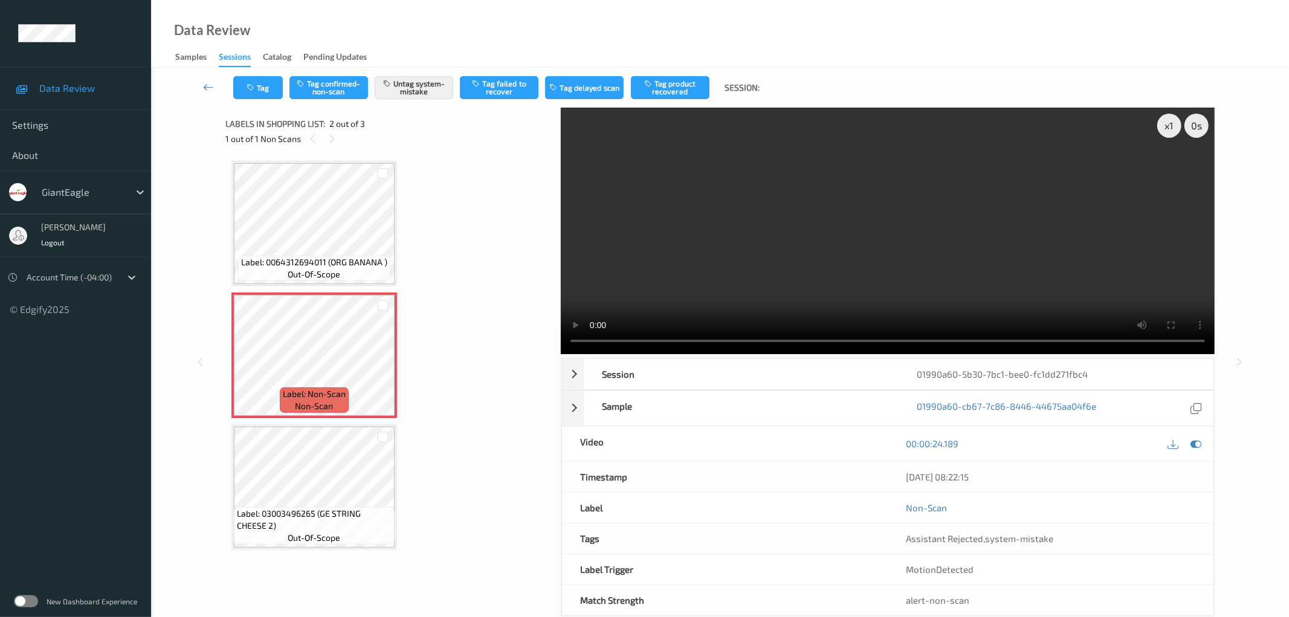
click at [522, 278] on div "Label: 0064312694011 (ORG BANANA ) out-of-scope Label: Non-Scan non-scan Label:…" at bounding box center [388, 355] width 315 height 389
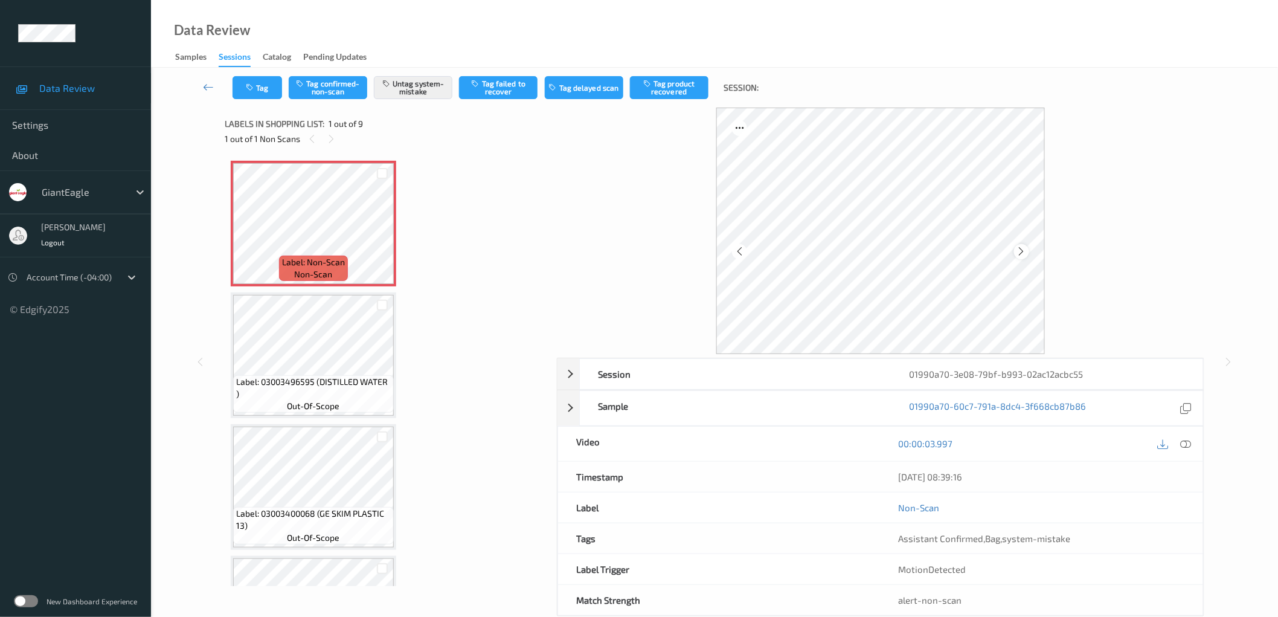
click at [1024, 250] on icon at bounding box center [1022, 251] width 10 height 11
click at [1185, 445] on icon at bounding box center [1186, 443] width 11 height 11
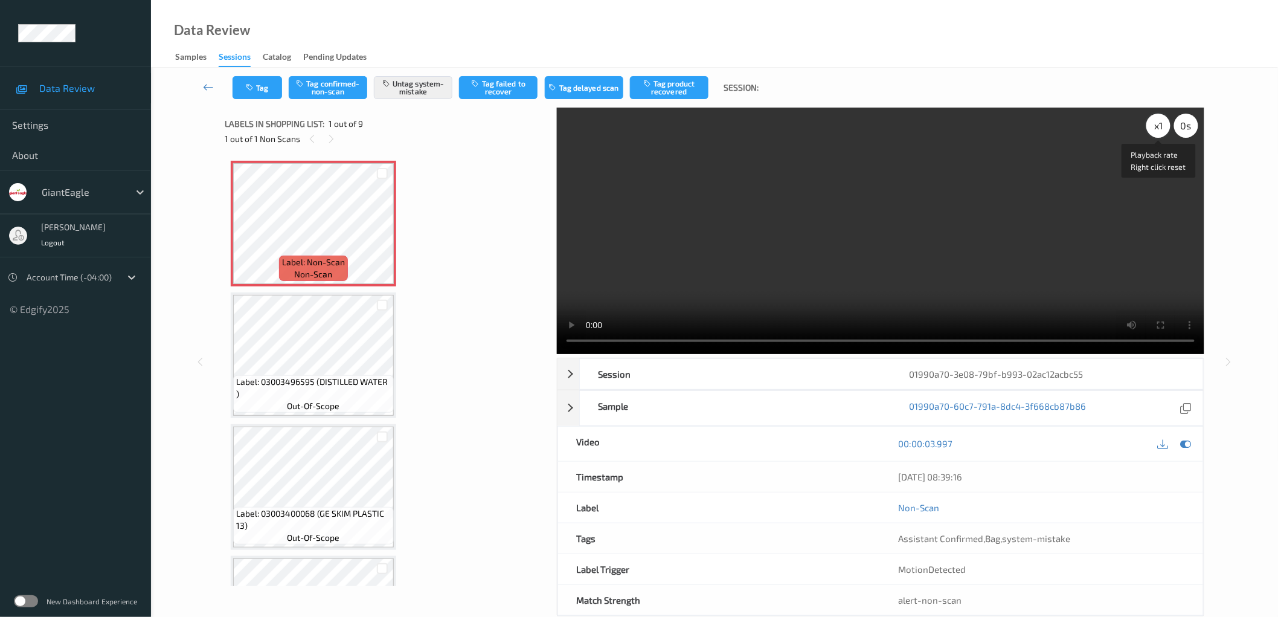
click at [1160, 127] on div "x 1" at bounding box center [1159, 126] width 24 height 24
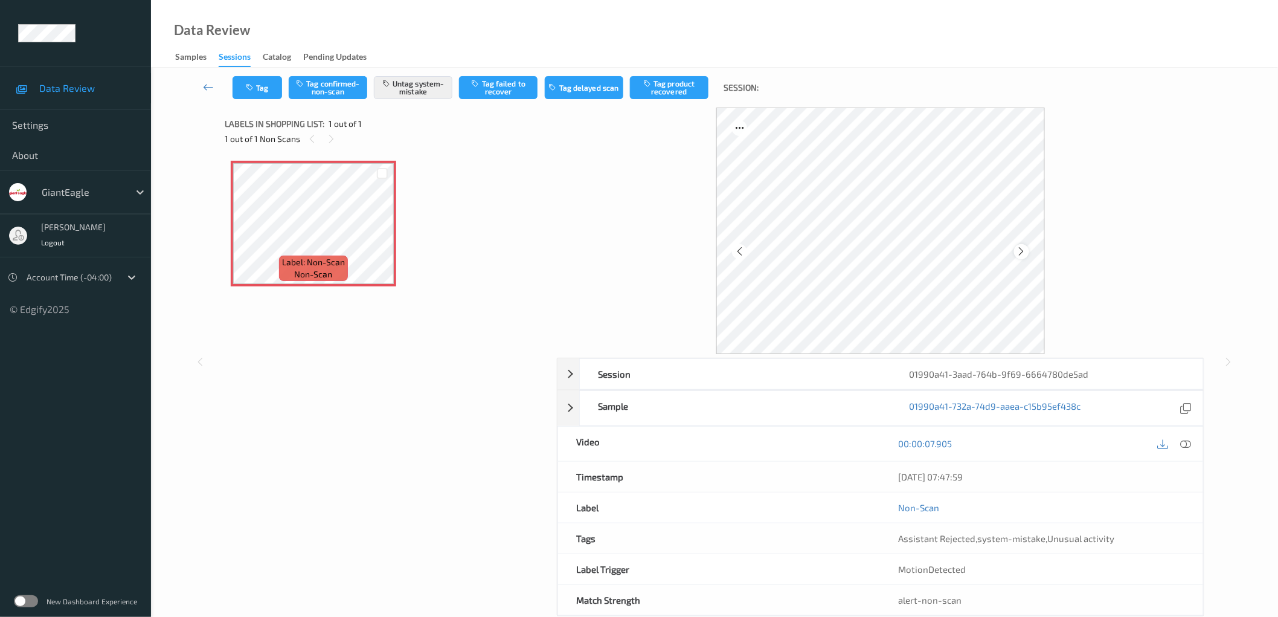
click at [1025, 252] on icon at bounding box center [1022, 251] width 10 height 11
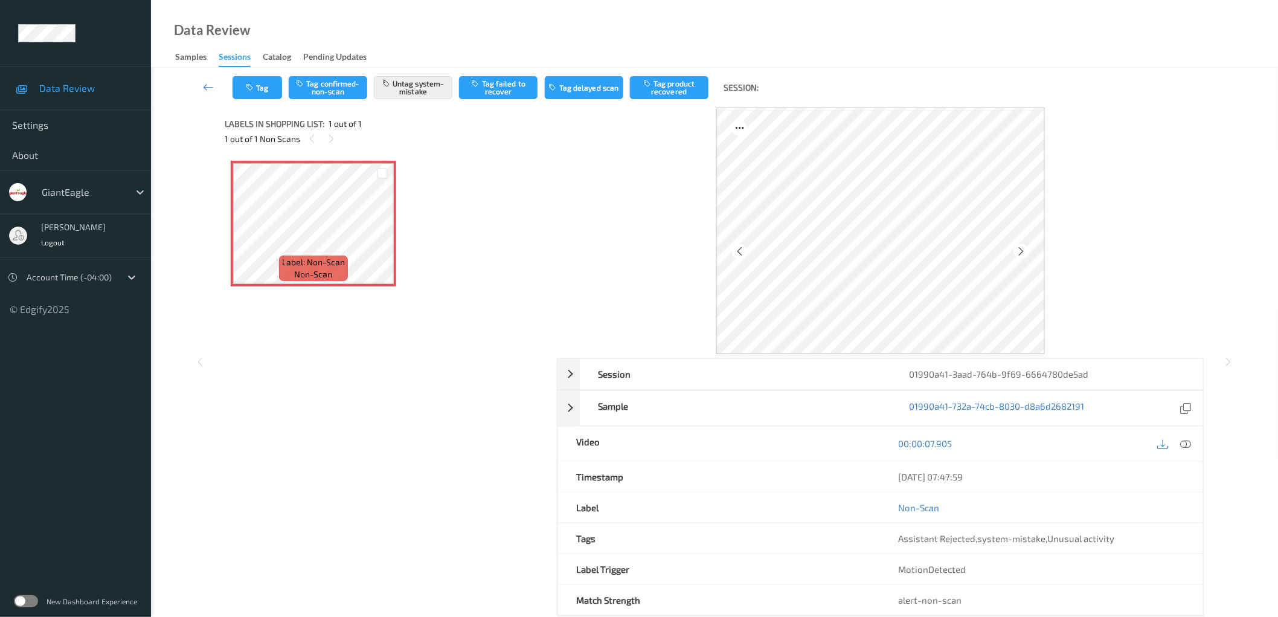
click at [1025, 252] on icon at bounding box center [1022, 251] width 10 height 11
click at [1189, 443] on icon at bounding box center [1186, 443] width 11 height 11
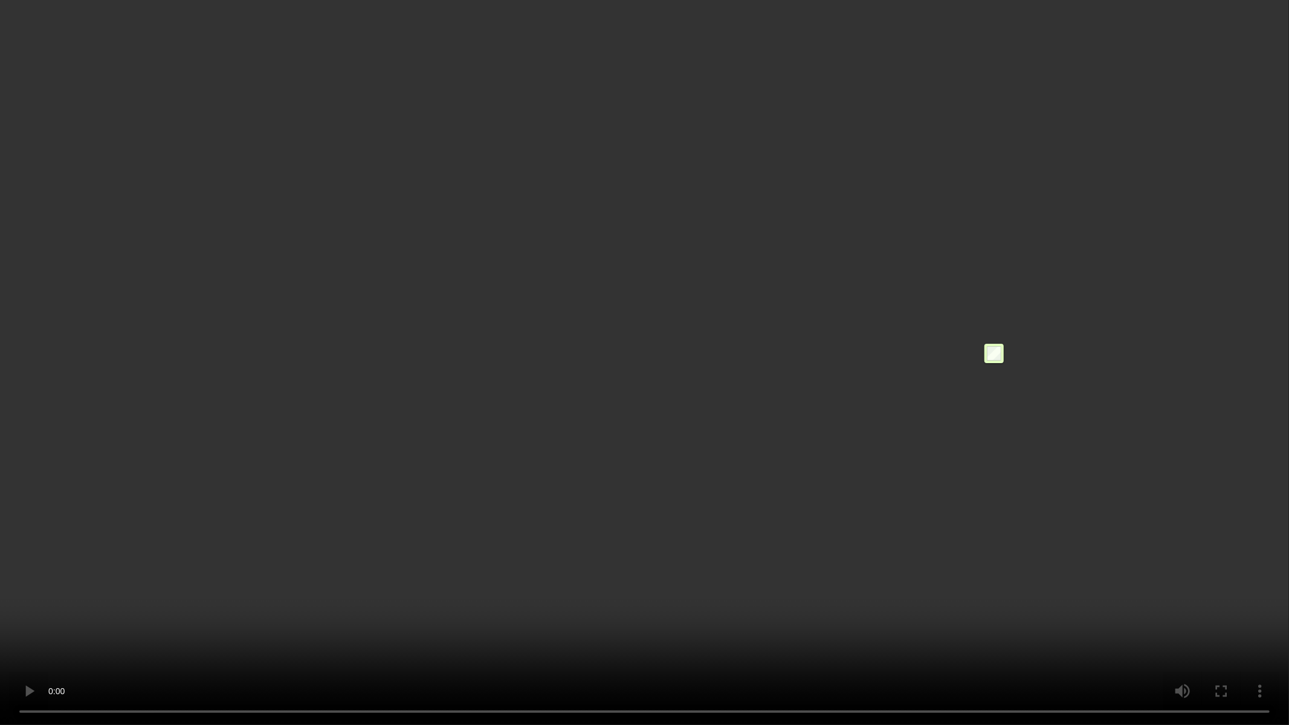
click at [994, 341] on video at bounding box center [644, 362] width 1289 height 725
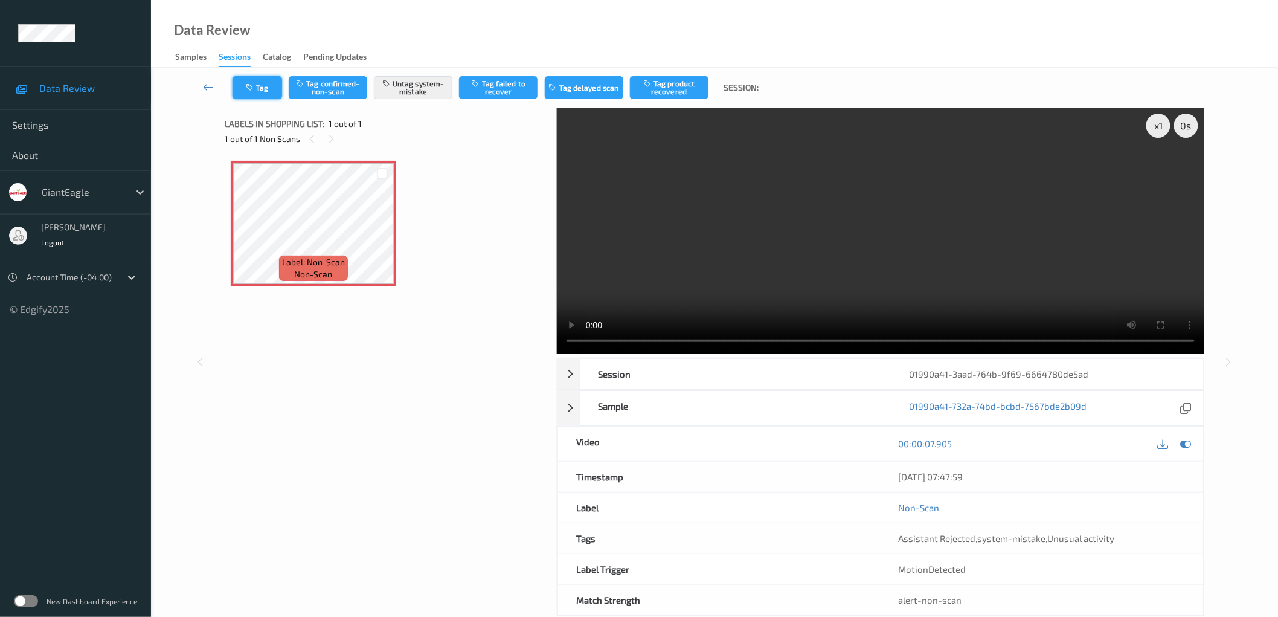
click at [264, 85] on button "Tag" at bounding box center [258, 87] width 50 height 23
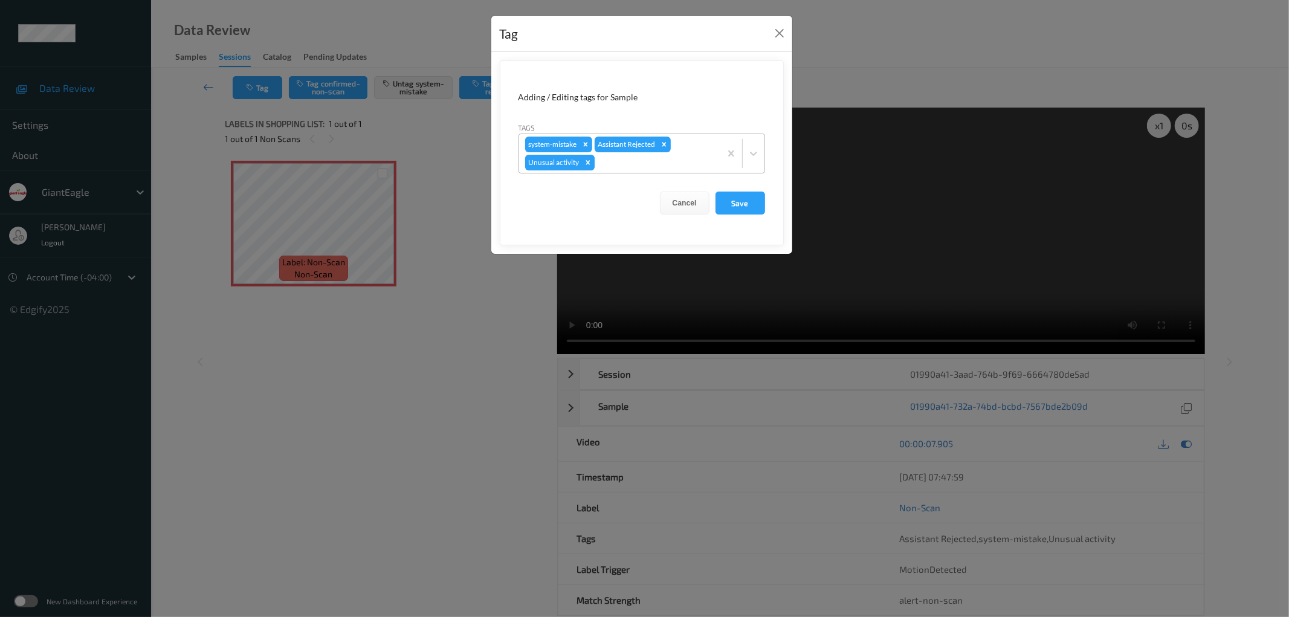
click at [587, 161] on icon "Remove Unusual activity" at bounding box center [587, 162] width 4 height 4
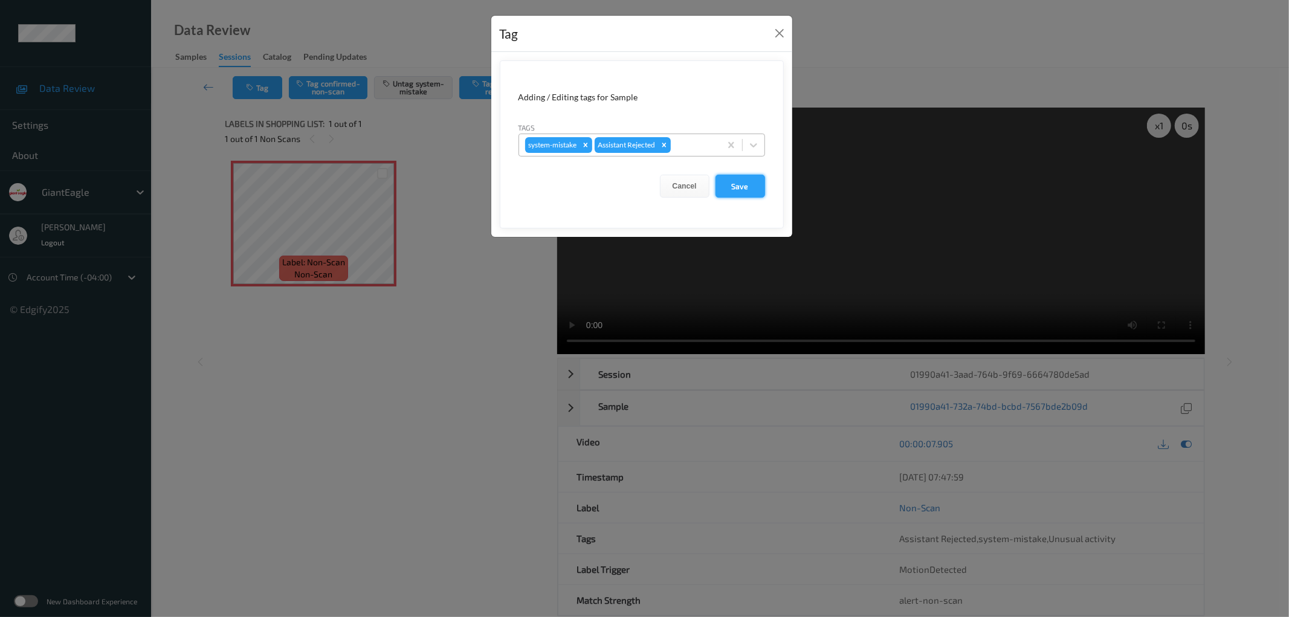
click at [751, 191] on button "Save" at bounding box center [740, 186] width 50 height 23
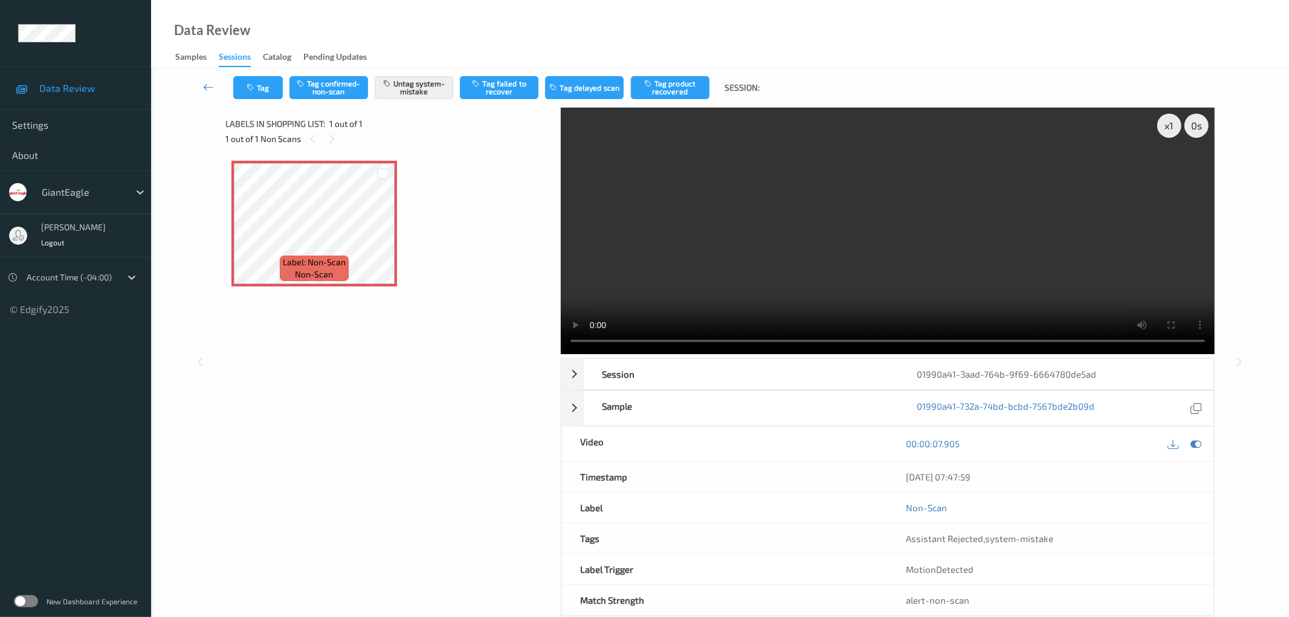
click at [497, 311] on div "Label: Non-Scan non-scan Label: Non-Scan non-scan Label: Non-Scan non-scan" at bounding box center [388, 309] width 327 height 309
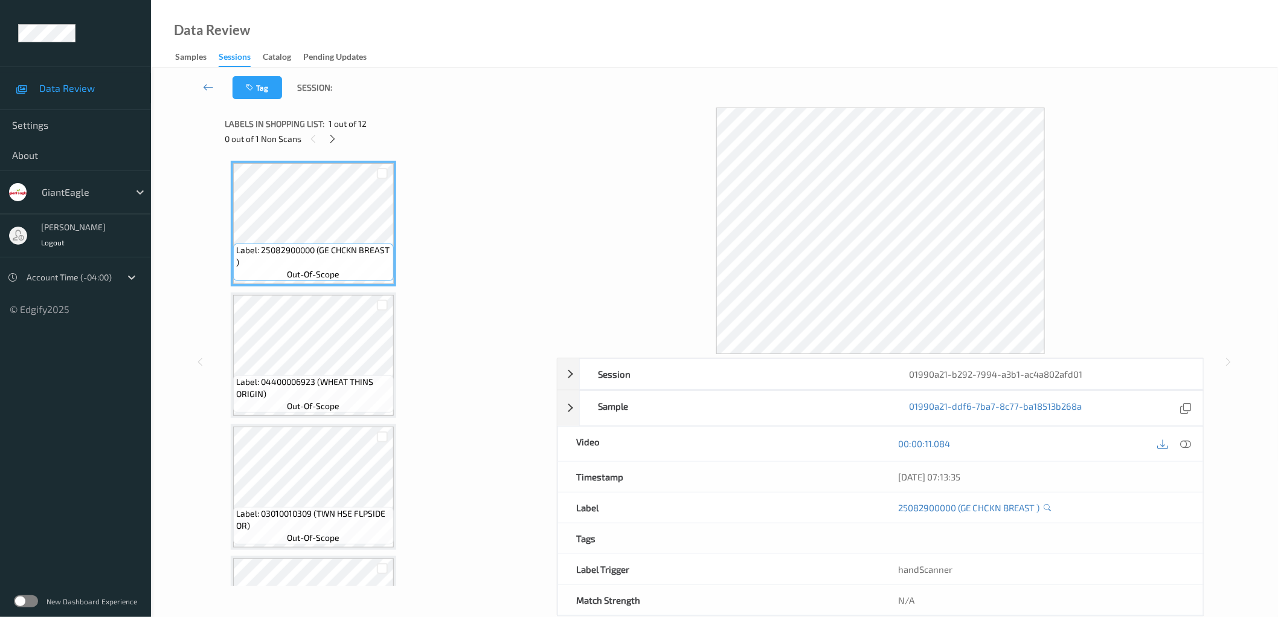
click at [333, 141] on icon at bounding box center [332, 139] width 10 height 11
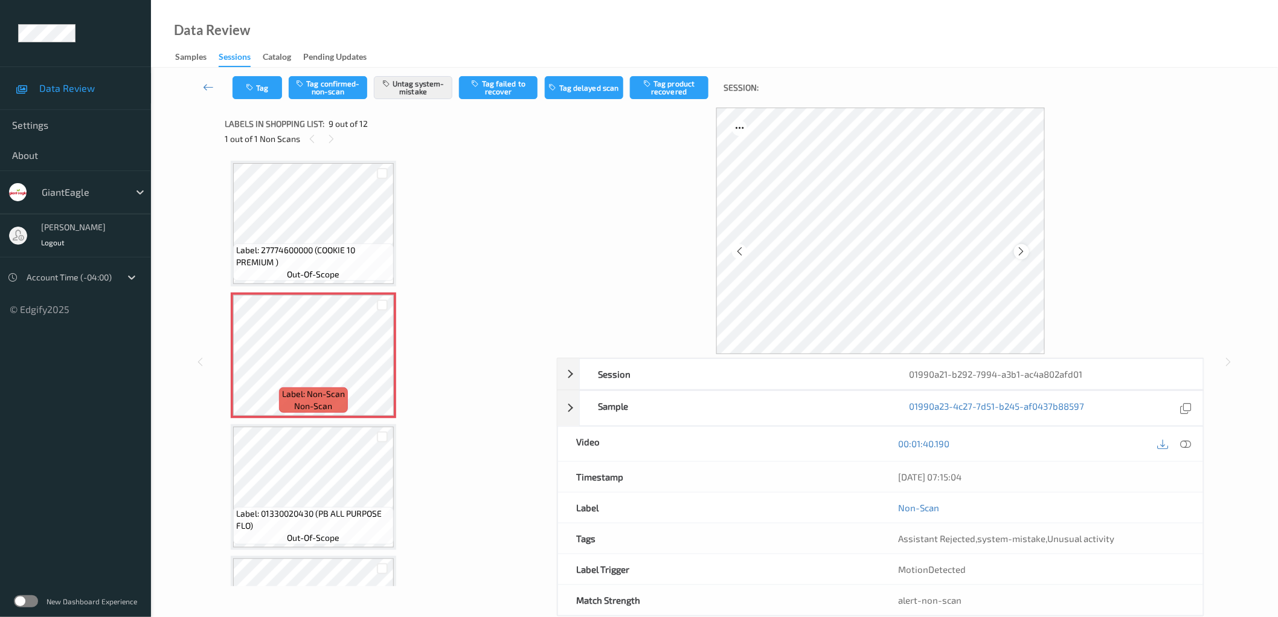
click at [1019, 251] on icon at bounding box center [1022, 251] width 10 height 11
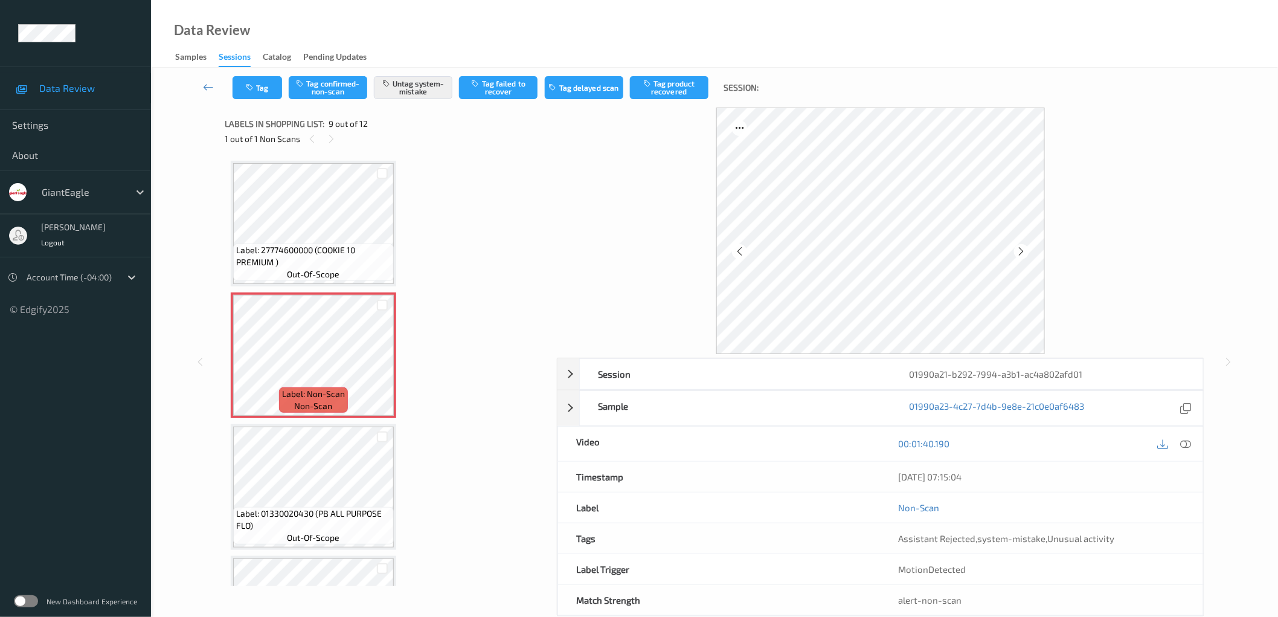
click at [1019, 251] on icon at bounding box center [1022, 251] width 10 height 11
click at [1188, 440] on icon at bounding box center [1186, 443] width 11 height 11
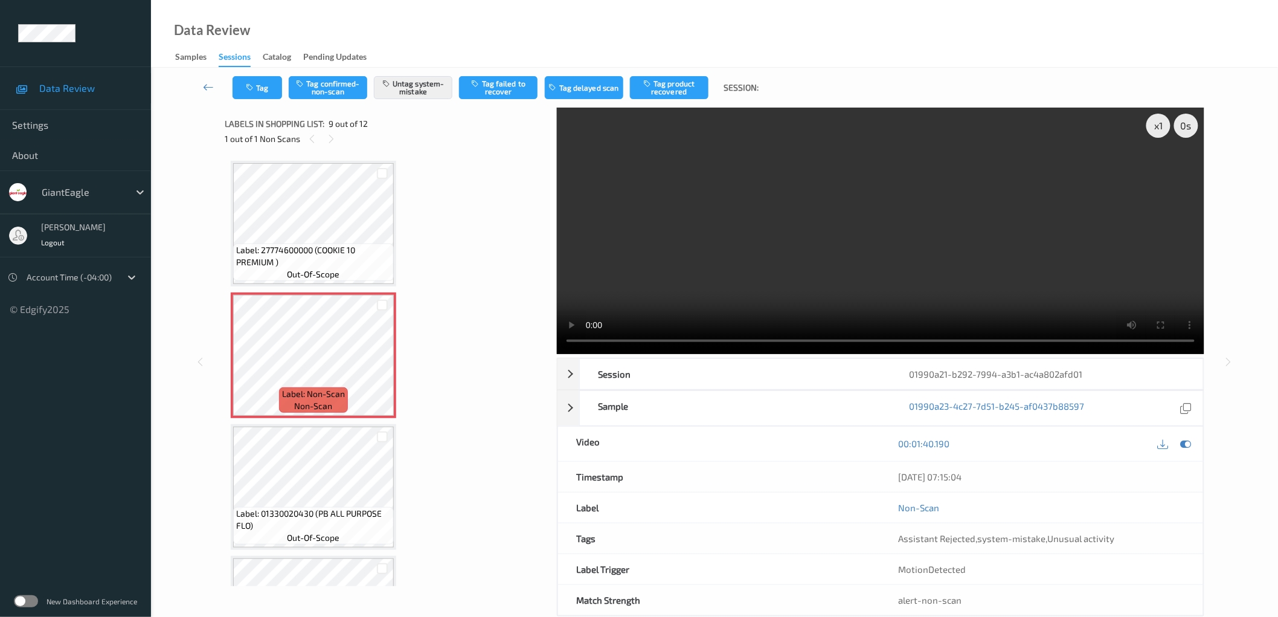
click at [511, 316] on div "Label: 25082900000 (GE CHCKN BREAST ) out-of-scope Label: 04400006923 (WHEAT TH…" at bounding box center [387, 26] width 312 height 1575
click at [253, 93] on button "Tag" at bounding box center [258, 87] width 50 height 23
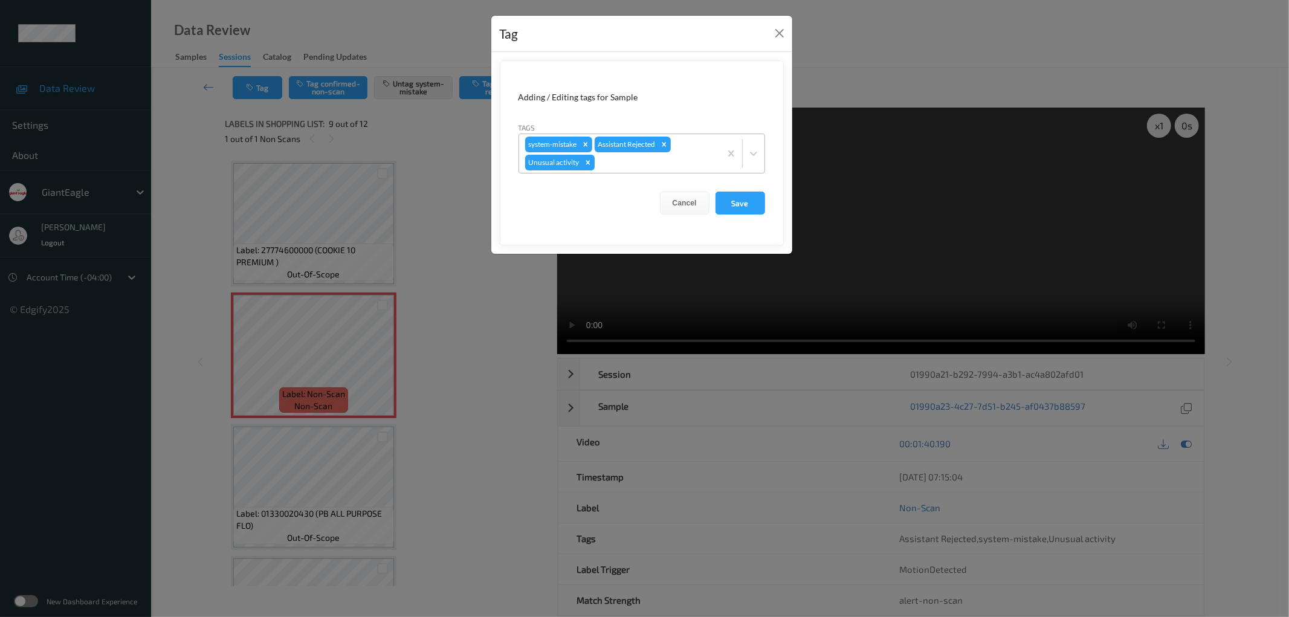
click at [588, 163] on icon "Remove Unusual activity" at bounding box center [588, 162] width 8 height 8
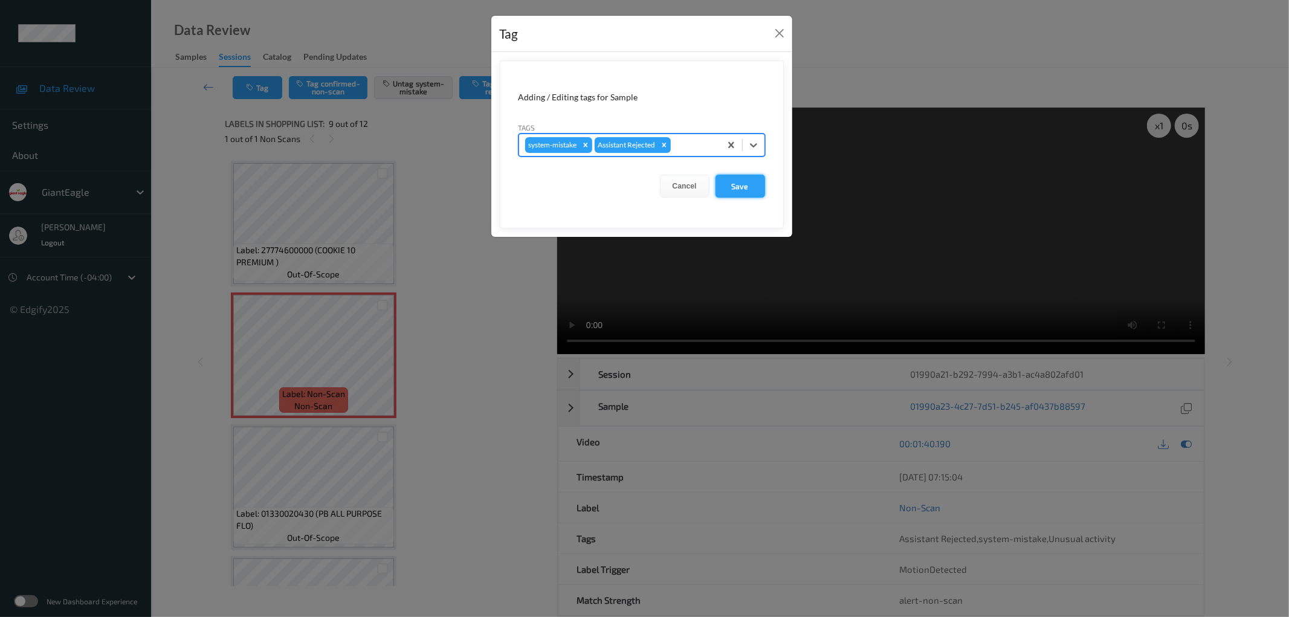
click at [726, 184] on button "Save" at bounding box center [740, 186] width 50 height 23
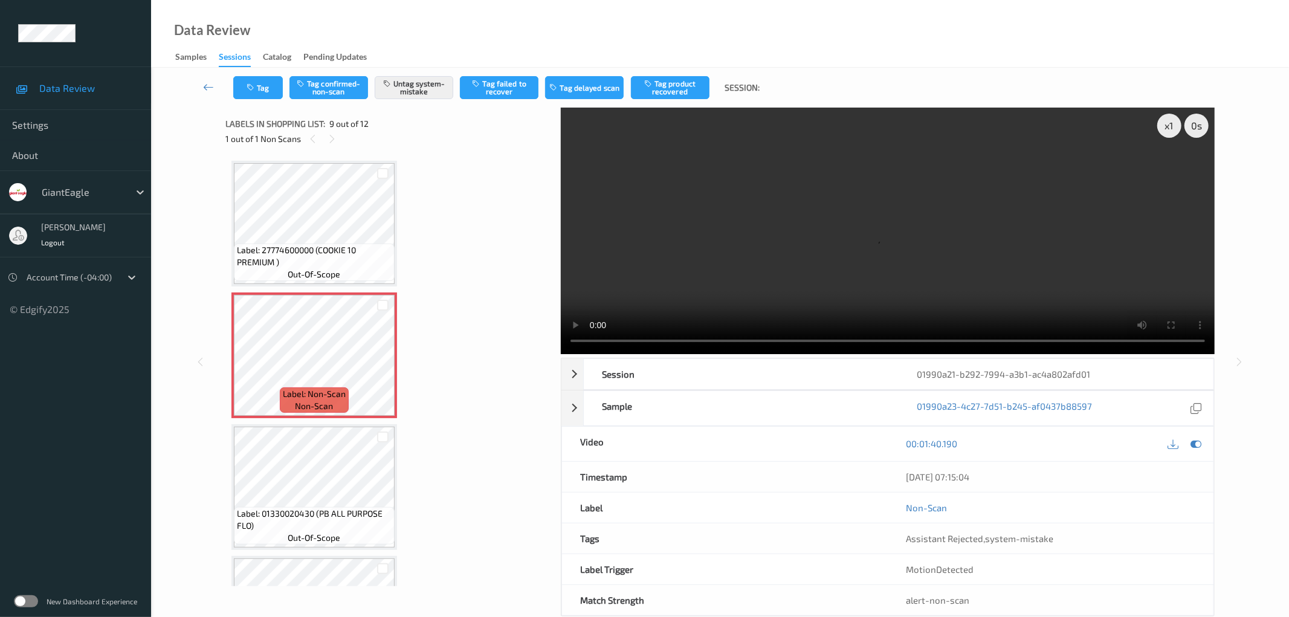
click at [493, 278] on div "Label: 25082900000 (GE CHCKN BREAST ) out-of-scope Label: 04400006923 (WHEAT TH…" at bounding box center [388, 26] width 315 height 1575
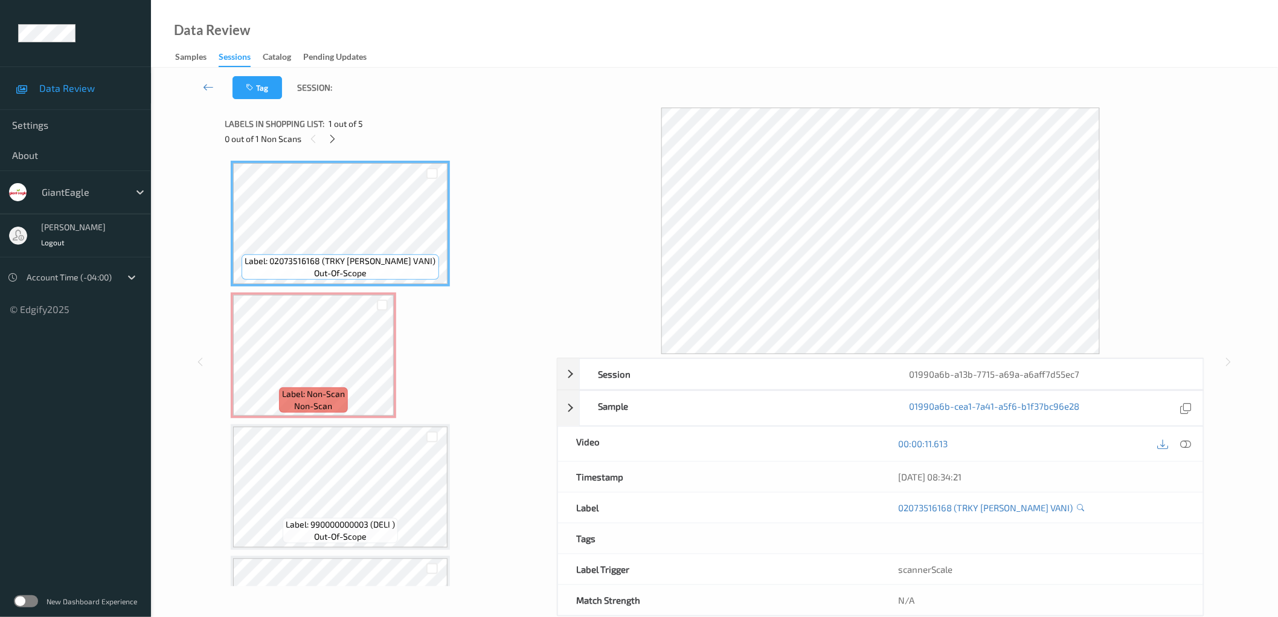
click at [486, 239] on div "Label: 02073516168 (TRKY [PERSON_NAME] VANI) out-of-scope Label: Non-Scan non-s…" at bounding box center [387, 487] width 312 height 653
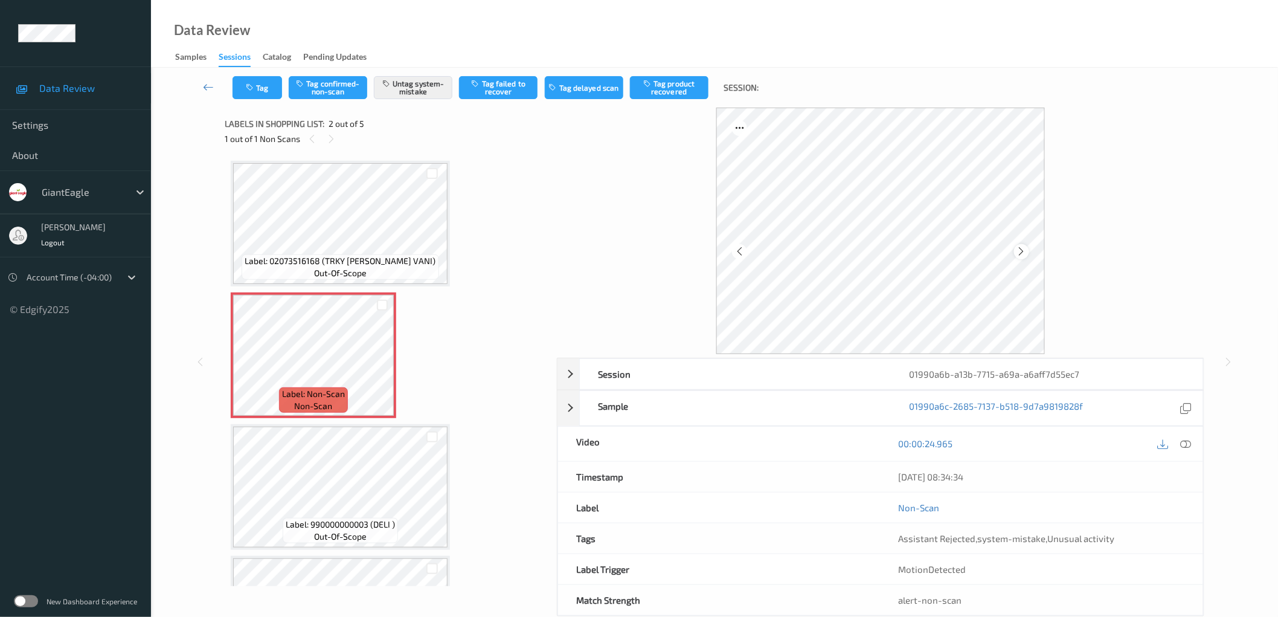
click at [1022, 250] on icon at bounding box center [1022, 251] width 10 height 11
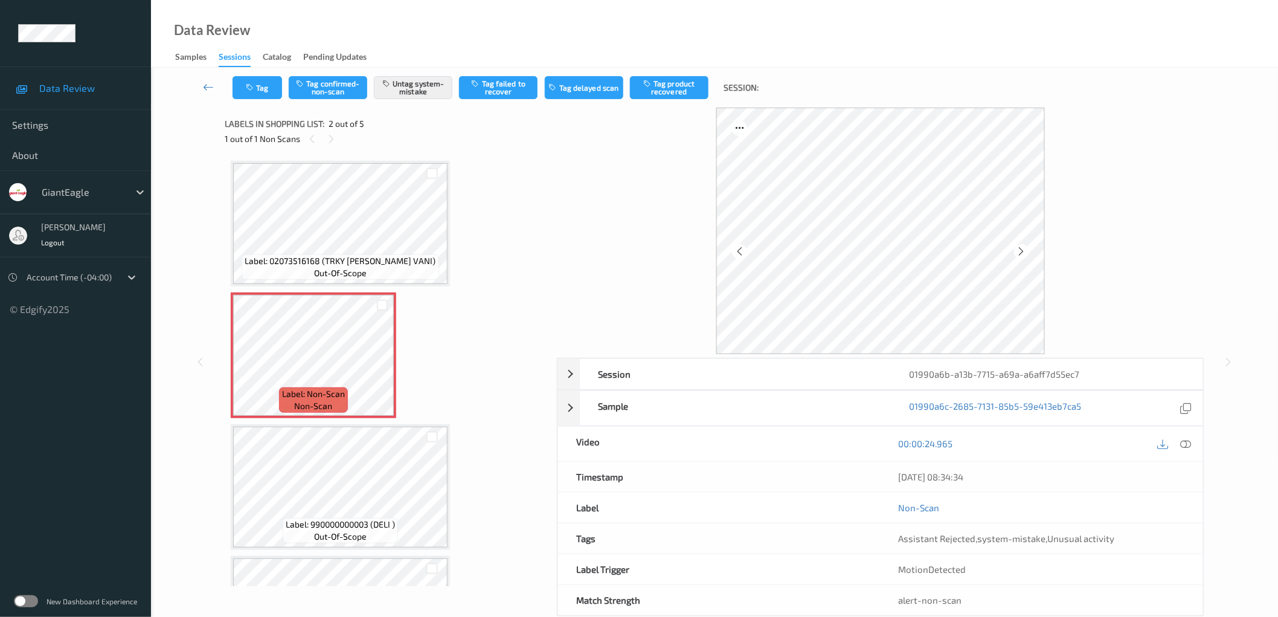
click at [1022, 250] on icon at bounding box center [1022, 251] width 10 height 11
click at [1188, 439] on icon at bounding box center [1186, 443] width 11 height 11
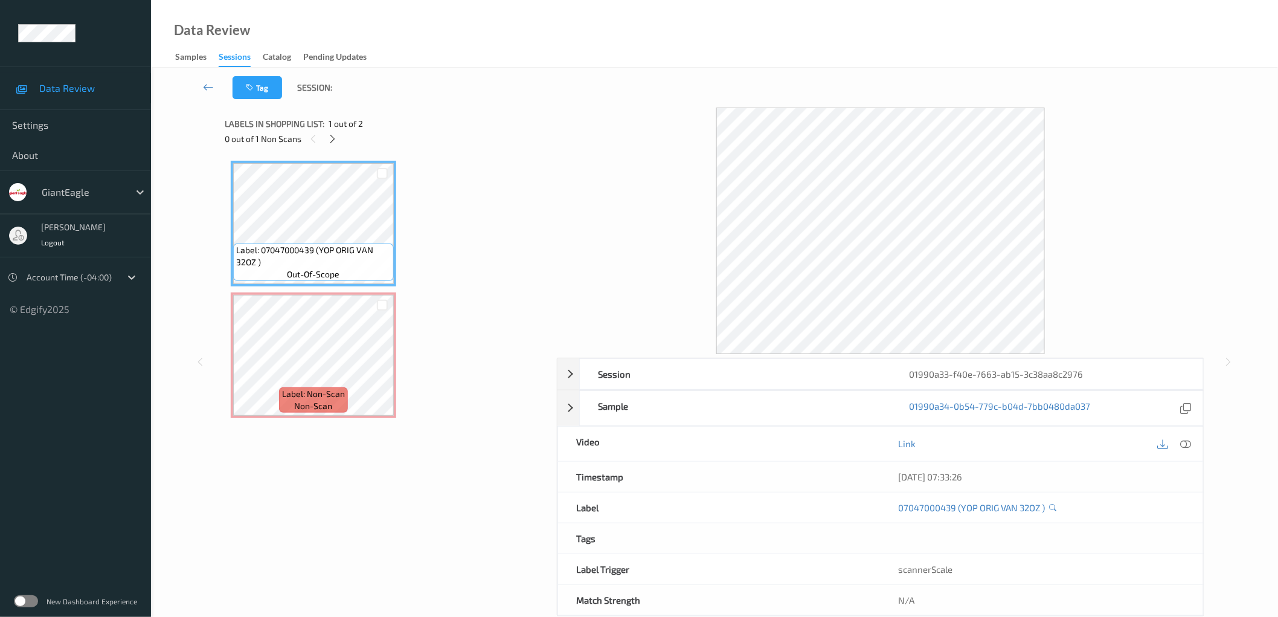
click at [509, 232] on div "Label: 07047000439 (YOP ORIG VAN 32OZ ) out-of-scope Label: Non-Scan non-scan L…" at bounding box center [387, 289] width 312 height 257
click at [338, 138] on div at bounding box center [332, 138] width 15 height 15
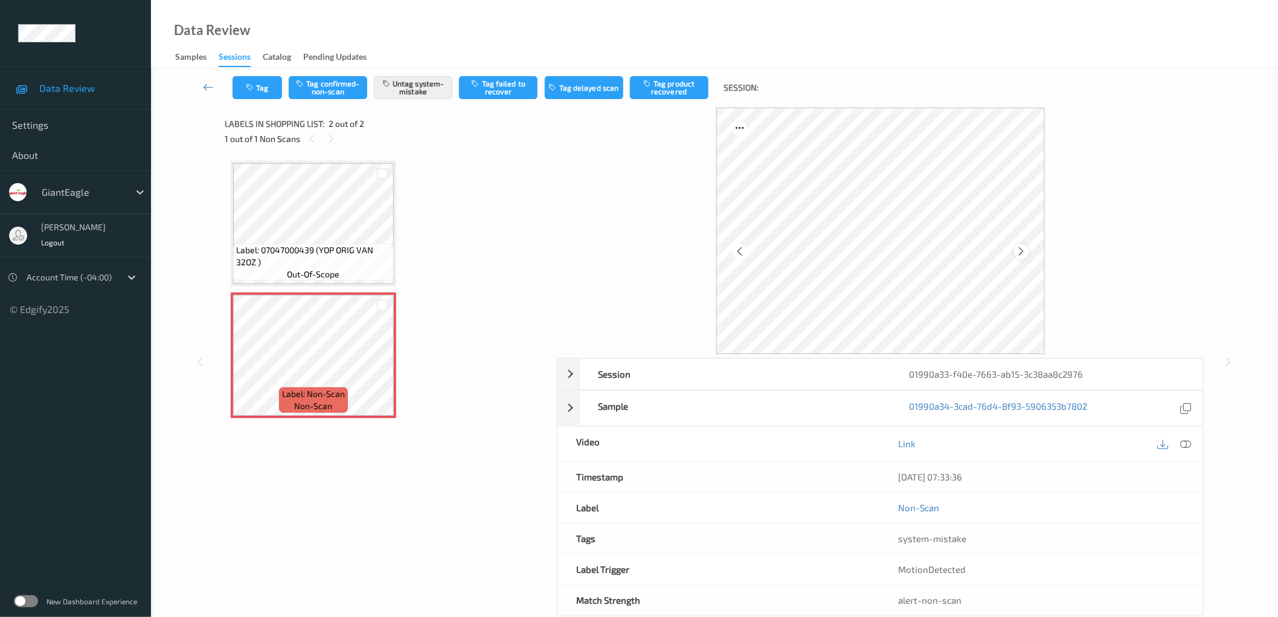
click at [1022, 256] on icon at bounding box center [1022, 251] width 10 height 11
click at [1189, 442] on icon at bounding box center [1186, 443] width 11 height 11
